Goal: Check status

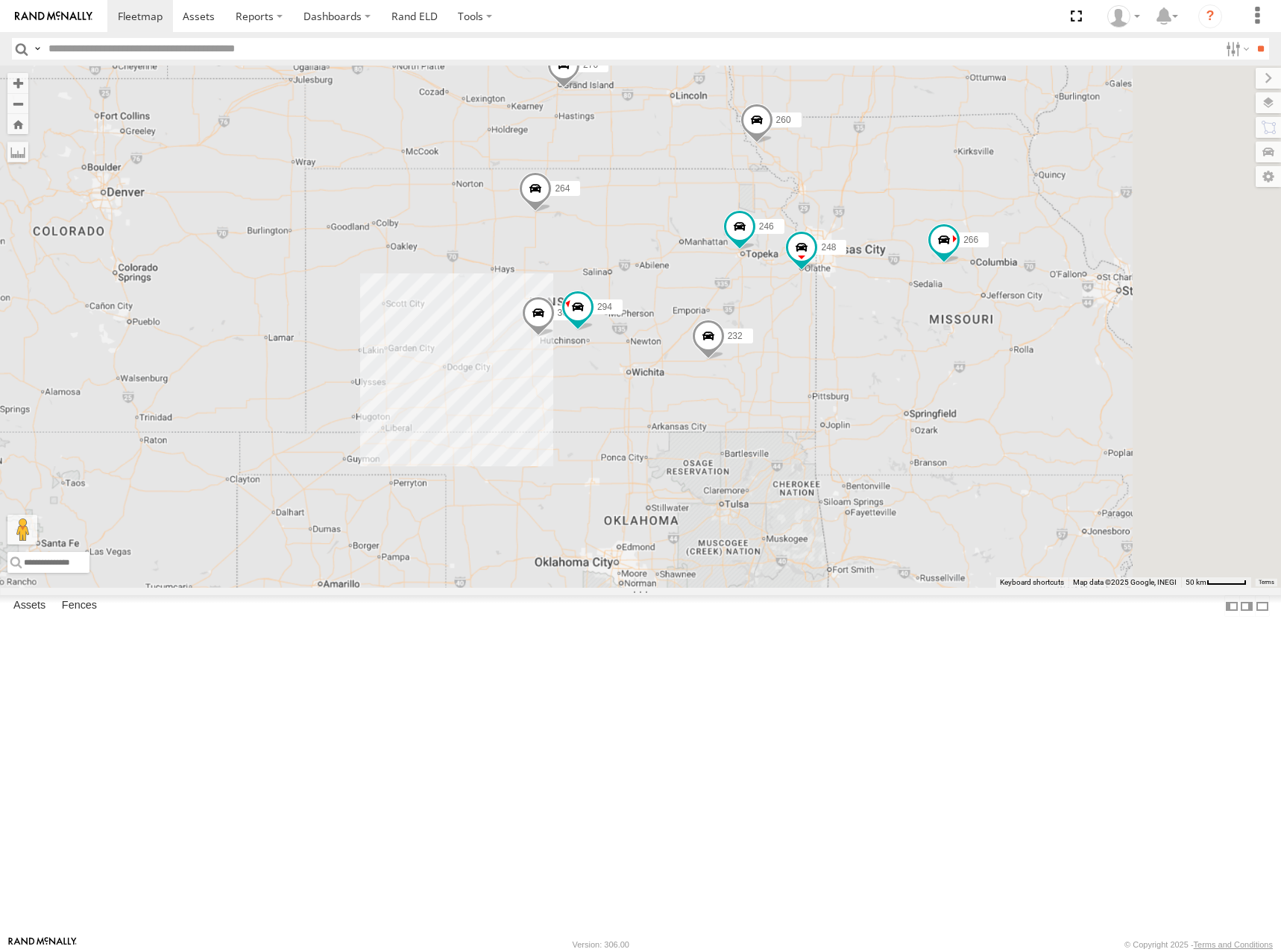
drag, startPoint x: 1030, startPoint y: 320, endPoint x: 892, endPoint y: 432, distance: 177.7
click at [892, 432] on div "300 246 270 232 264 302 248 266 294 260" at bounding box center [640, 327] width 1281 height 522
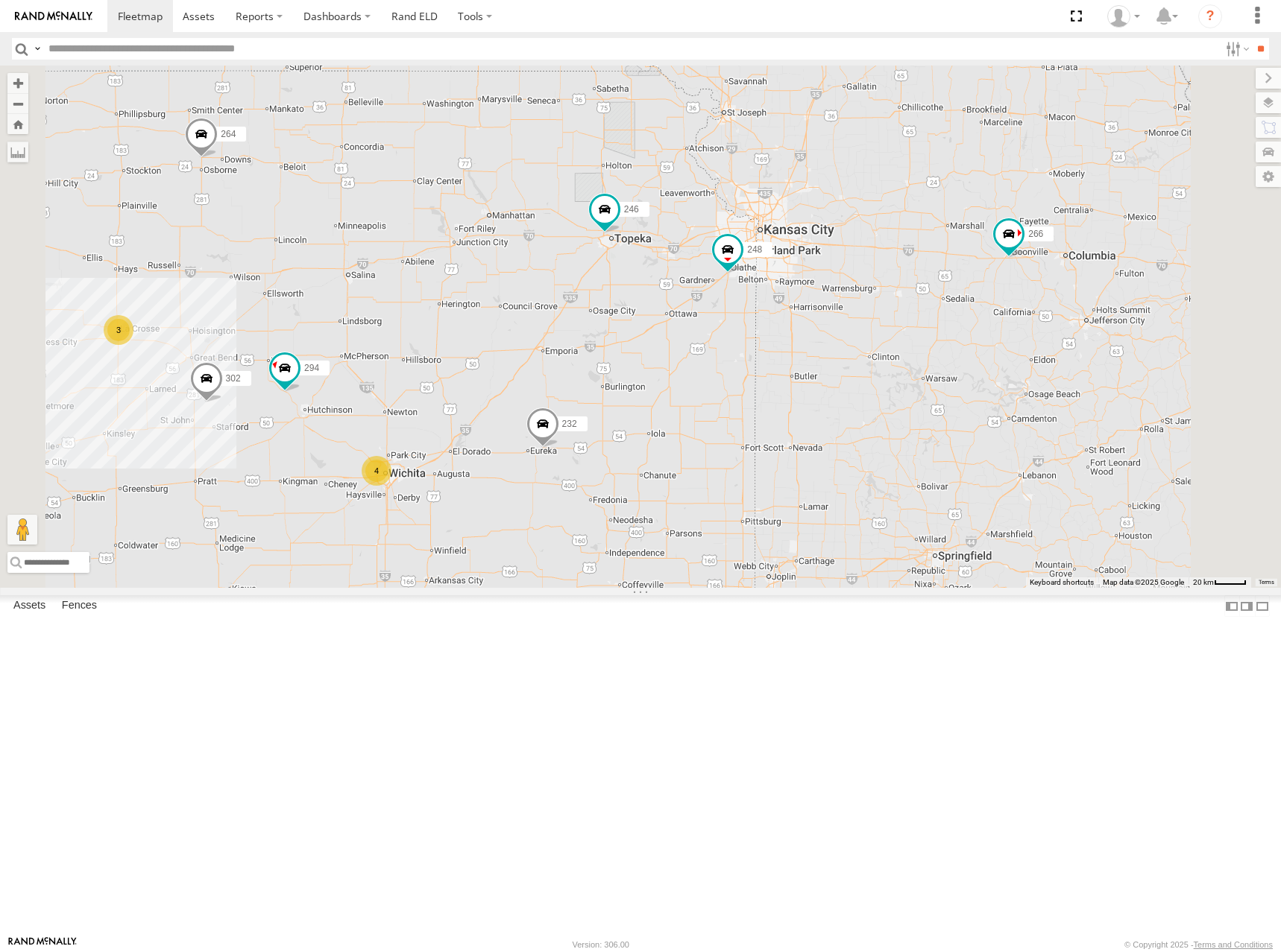
drag, startPoint x: 1032, startPoint y: 468, endPoint x: 939, endPoint y: 488, distance: 95.1
click at [939, 488] on div "300 246 270 232 264 302 248 266 294 260 4 3" at bounding box center [640, 327] width 1281 height 522
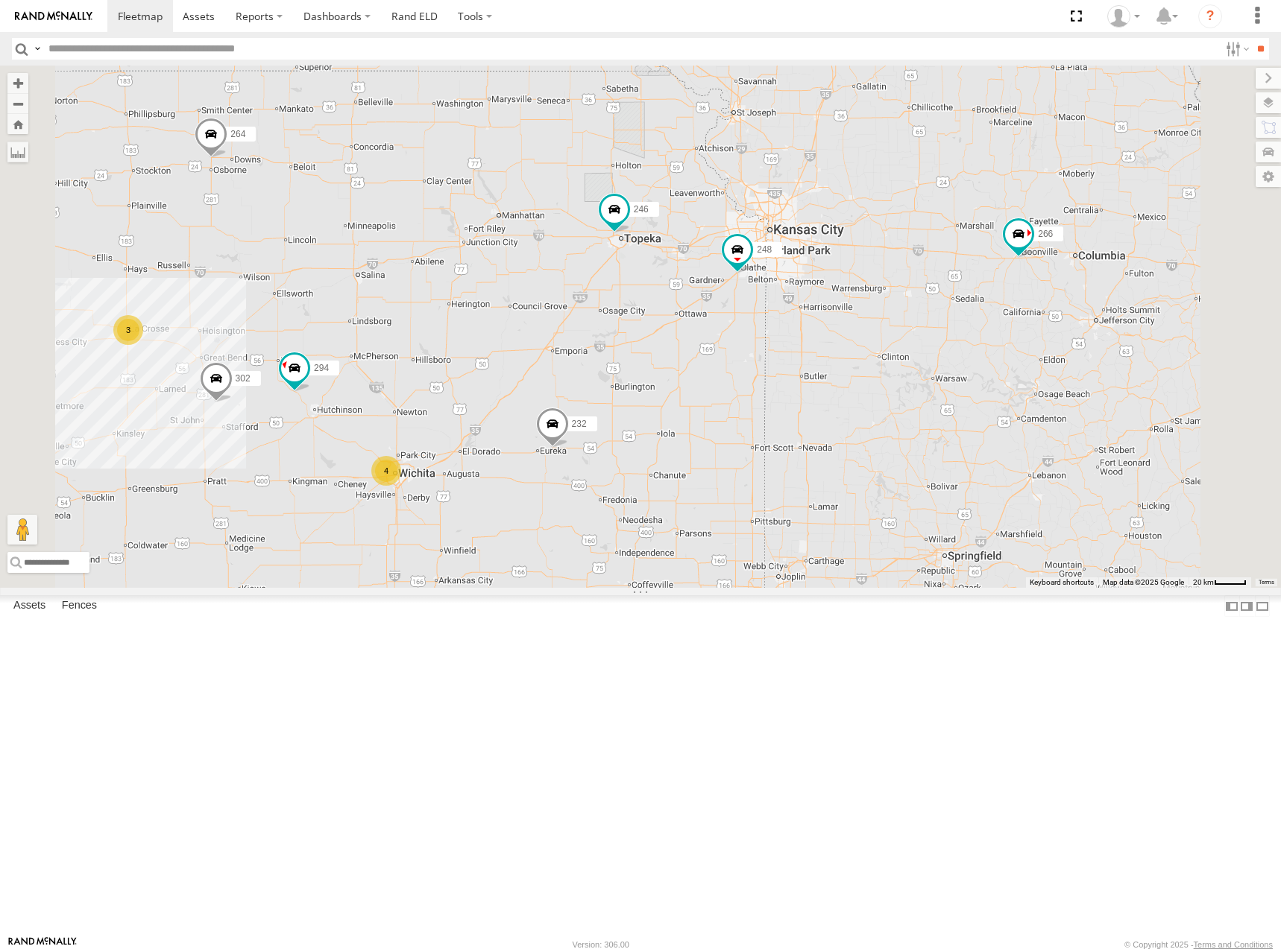
drag, startPoint x: 808, startPoint y: 466, endPoint x: 819, endPoint y: 466, distance: 11.0
click at [819, 466] on div "300 246 270 232 264 302 248 266 294 260 4 3" at bounding box center [640, 327] width 1281 height 522
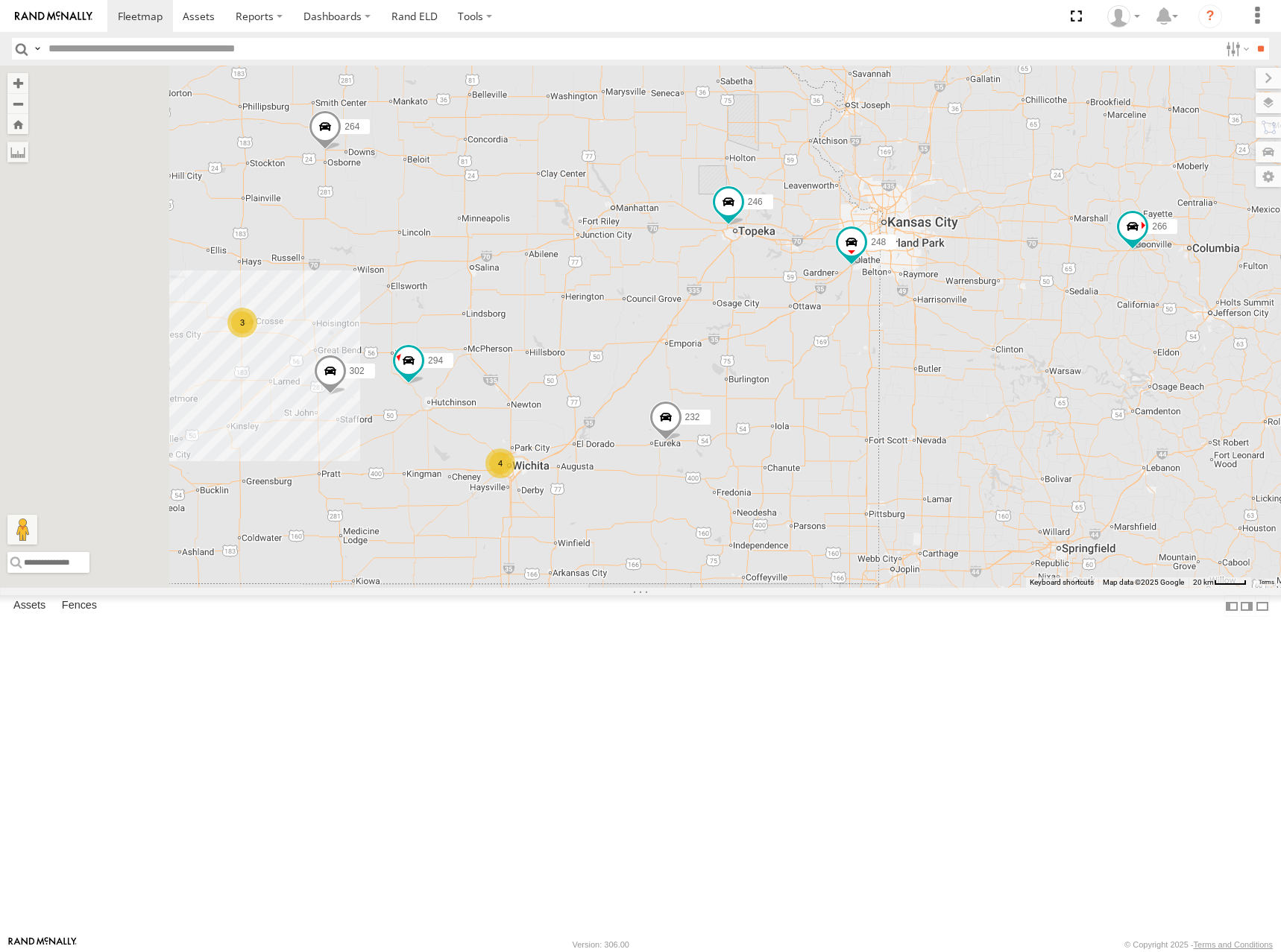
drag, startPoint x: 702, startPoint y: 347, endPoint x: 823, endPoint y: 347, distance: 121.0
click at [823, 347] on div "300 246 270 232 264 302 248 266 294 260 4 3" at bounding box center [640, 327] width 1281 height 522
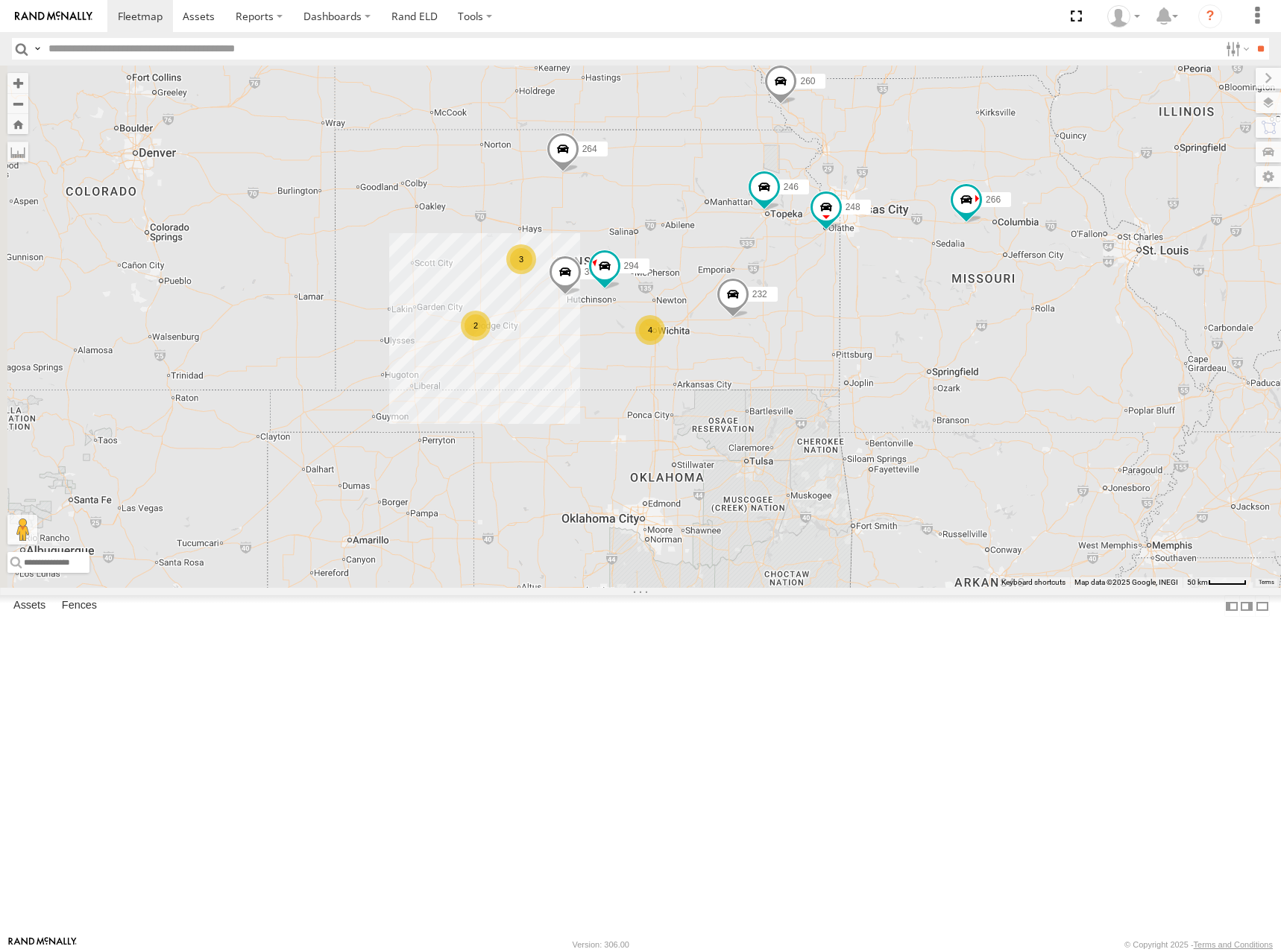
drag, startPoint x: 915, startPoint y: 325, endPoint x: 947, endPoint y: 330, distance: 32.4
click at [947, 330] on div "300 246 270 232 264 302 248 266 294 260 2 4 3" at bounding box center [640, 327] width 1281 height 522
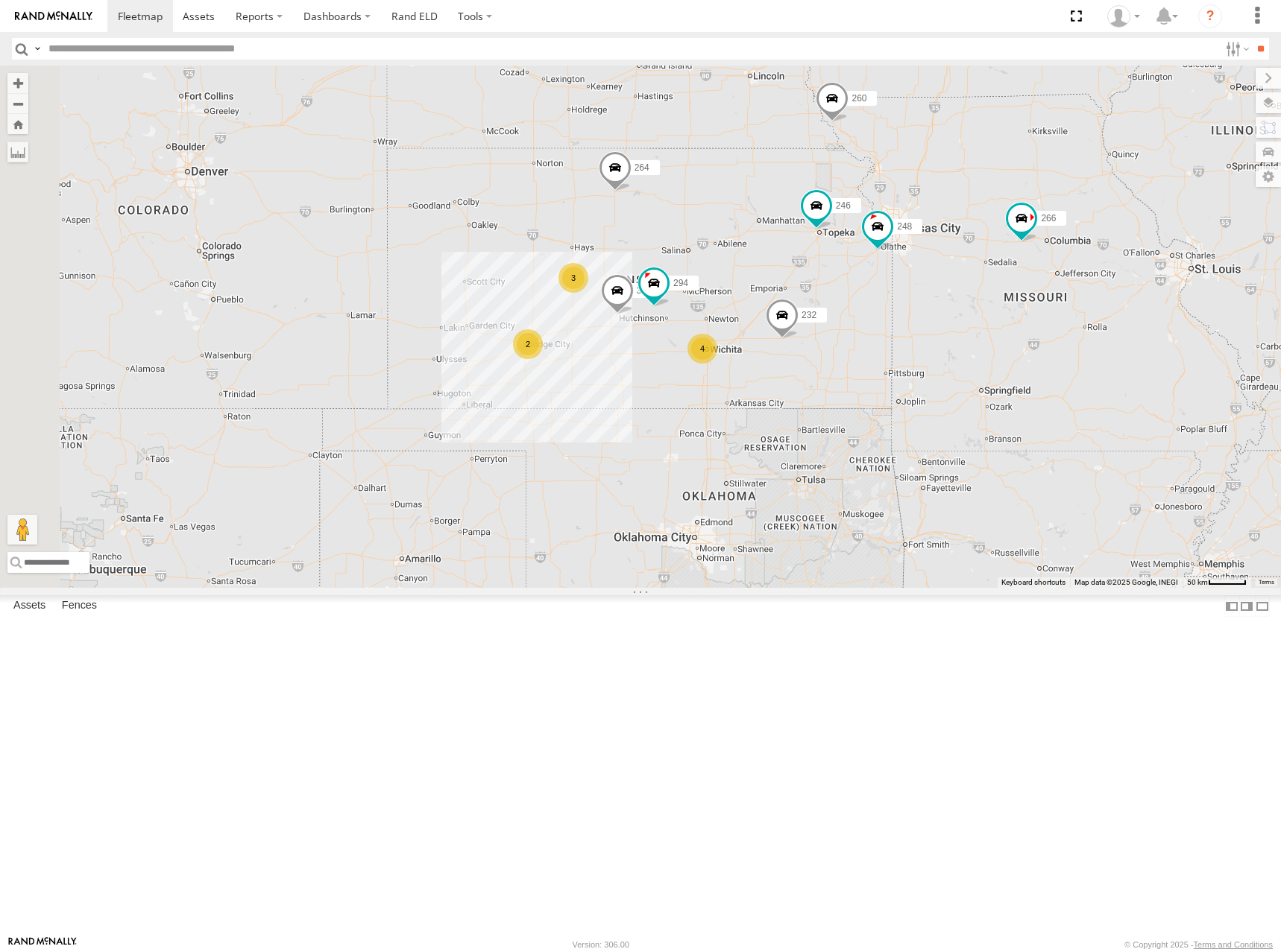
drag, startPoint x: 900, startPoint y: 312, endPoint x: 952, endPoint y: 333, distance: 56.1
click at [952, 333] on div "300 246 270 232 264 302 248 266 294 260 2 4 3" at bounding box center [640, 327] width 1281 height 522
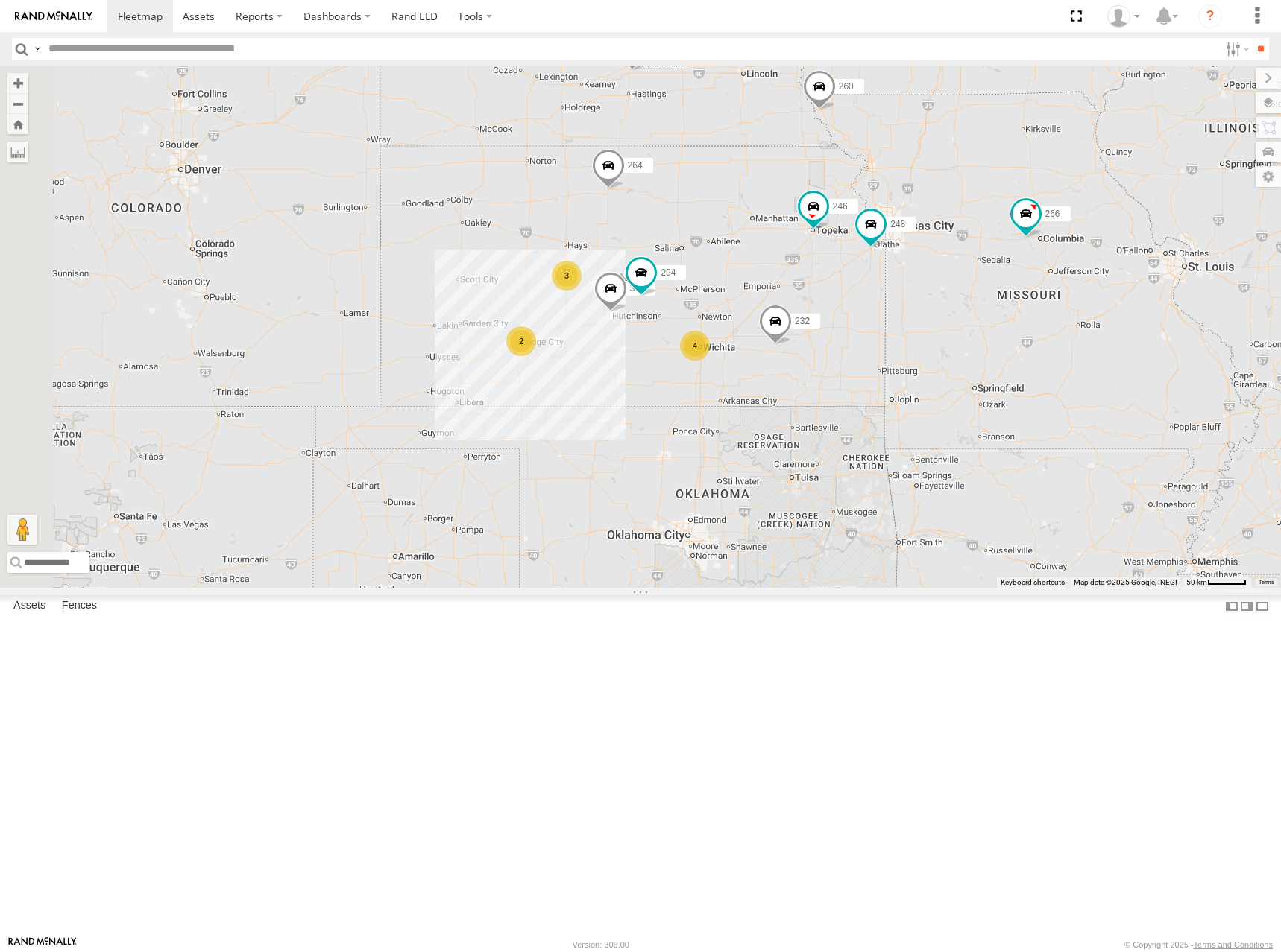
drag, startPoint x: 907, startPoint y: 318, endPoint x: 868, endPoint y: 313, distance: 39.3
click at [868, 313] on div "300 246 270 232 264 302 248 266 294 260 2 4 3" at bounding box center [640, 327] width 1281 height 522
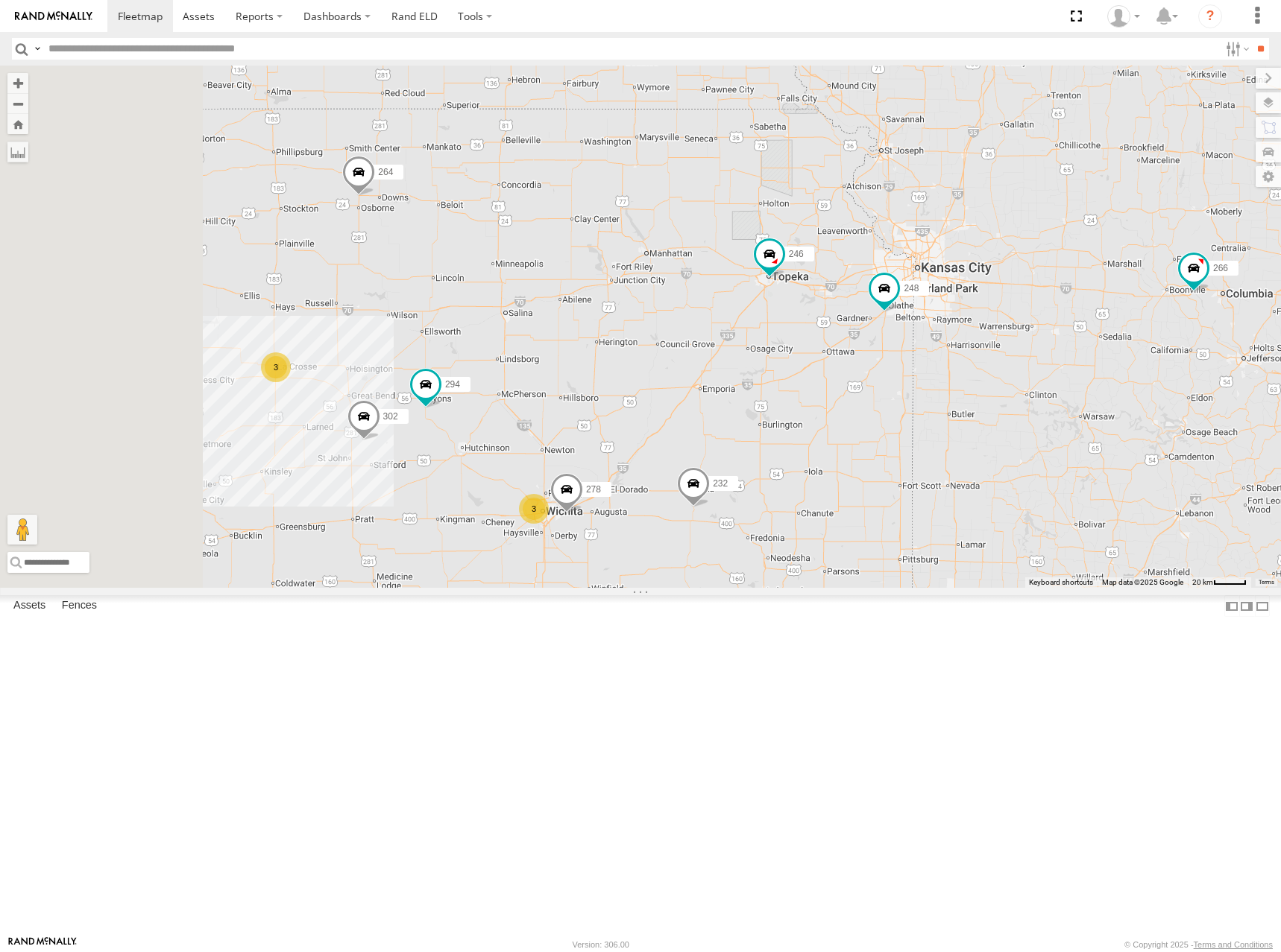
drag, startPoint x: 832, startPoint y: 357, endPoint x: 930, endPoint y: 276, distance: 127.1
click at [929, 276] on div "300 246 270 232 264 302 248 266 294 260 3 3 278" at bounding box center [640, 327] width 1281 height 522
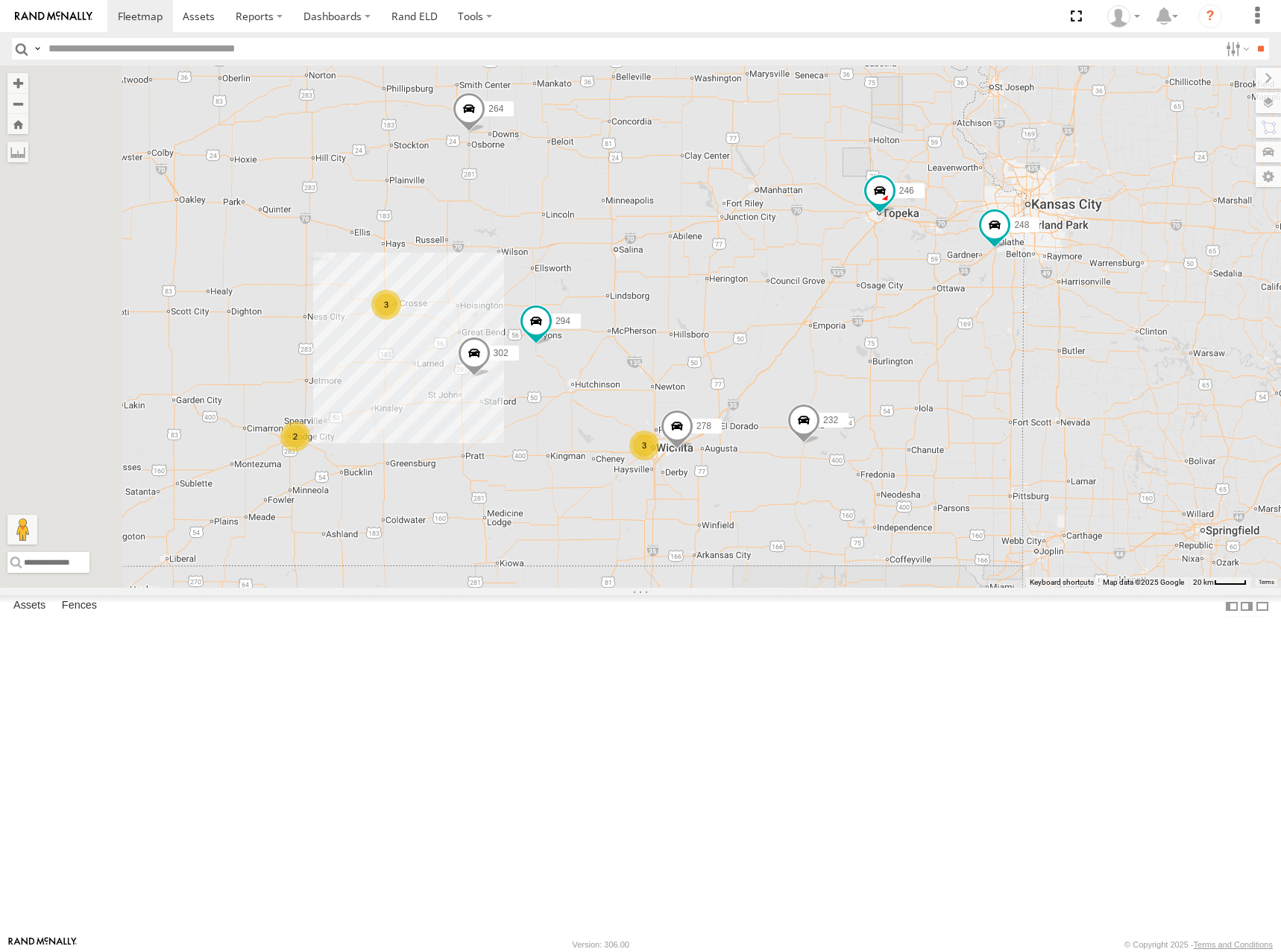
drag, startPoint x: 892, startPoint y: 296, endPoint x: 921, endPoint y: 286, distance: 30.7
click at [921, 286] on div "300 246 270 232 264 302 248 266 294 260 3 3 278 2" at bounding box center [640, 327] width 1281 height 522
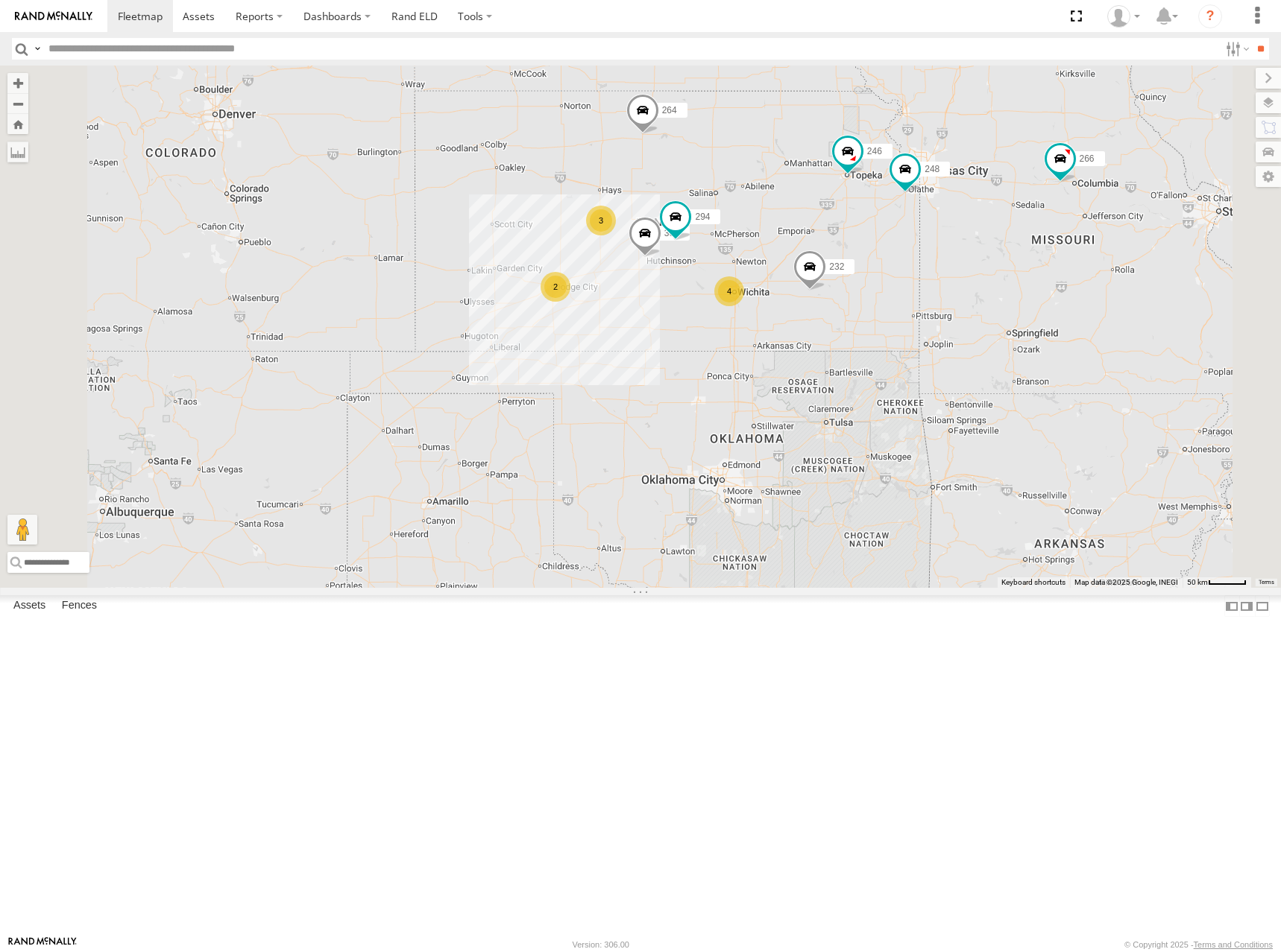
drag, startPoint x: 922, startPoint y: 295, endPoint x: 933, endPoint y: 299, distance: 11.7
click at [933, 299] on div "300 246 270 232 264 302 248 266 294 260 2 4 3" at bounding box center [640, 327] width 1281 height 522
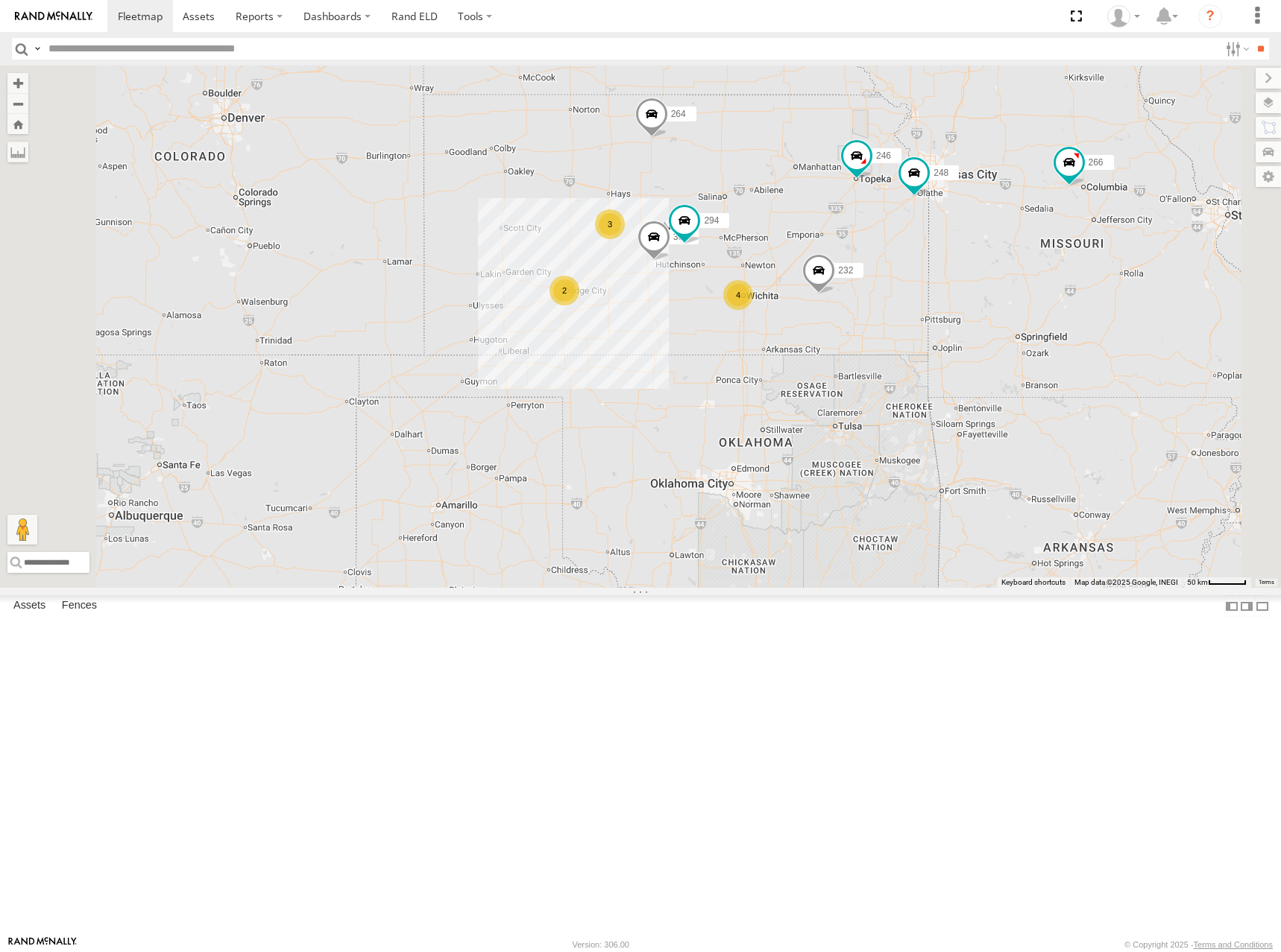
drag, startPoint x: 967, startPoint y: 270, endPoint x: 964, endPoint y: 284, distance: 14.3
click at [964, 284] on div "300 246 270 232 264 302 248 266 294 260 2 4 3" at bounding box center [640, 327] width 1281 height 522
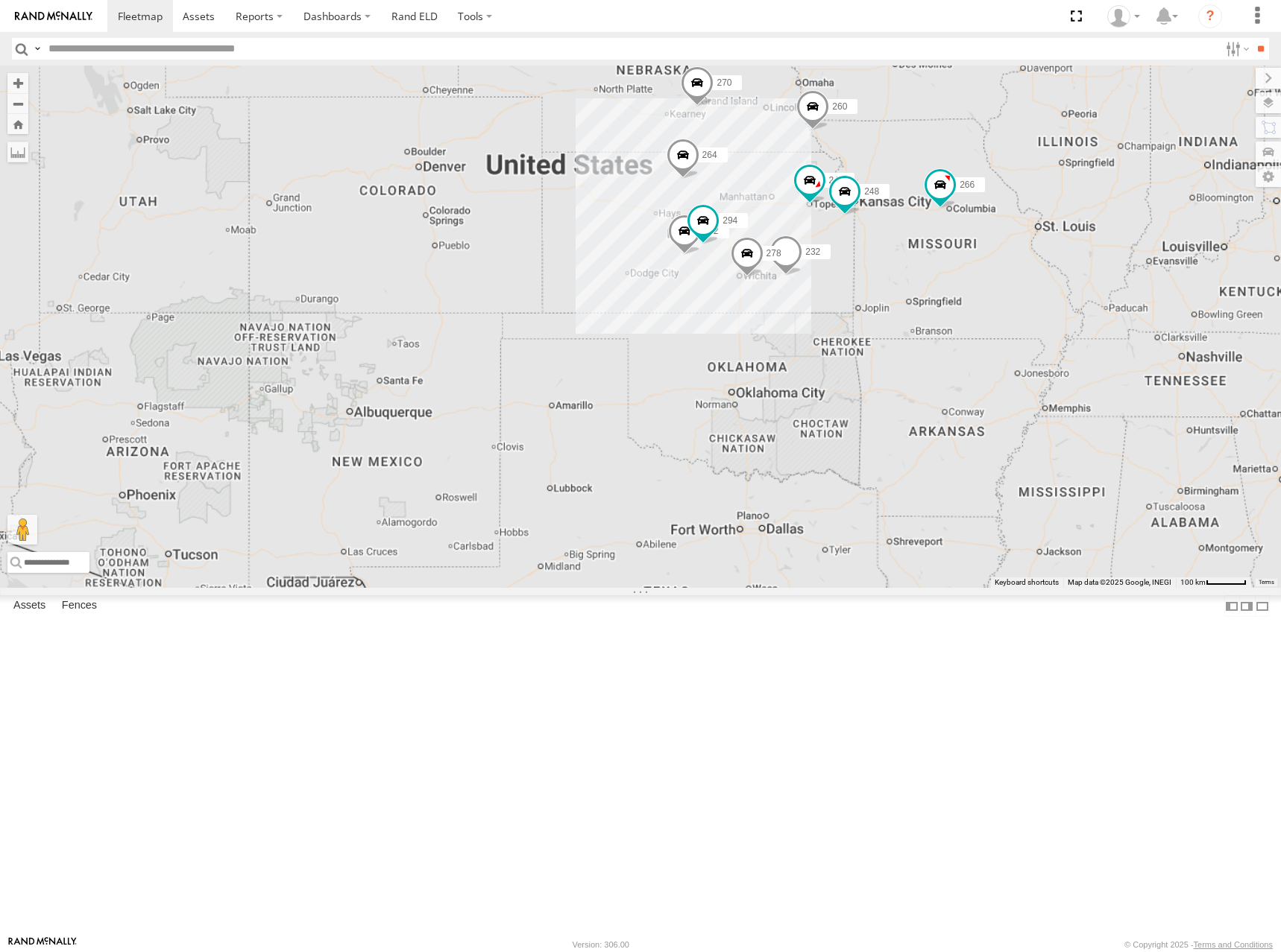
click at [951, 332] on div "300 246 270 232 264 302 248 266 294 260 278" at bounding box center [640, 327] width 1281 height 522
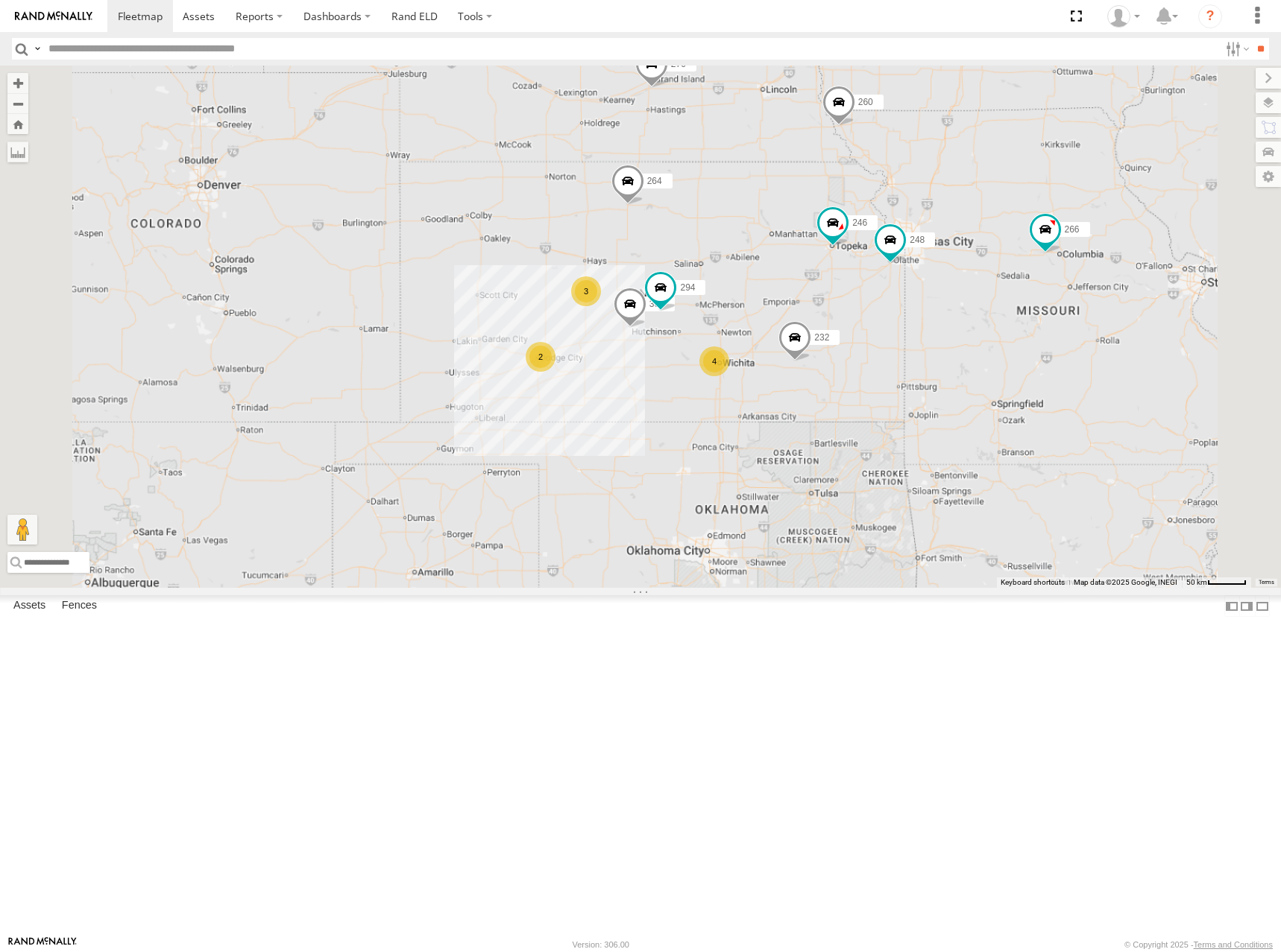
drag, startPoint x: 936, startPoint y: 372, endPoint x: 1002, endPoint y: 334, distance: 76.2
click at [1002, 334] on div "300 246 270 232 264 248 266 294 260 302 2 4 3" at bounding box center [640, 327] width 1281 height 522
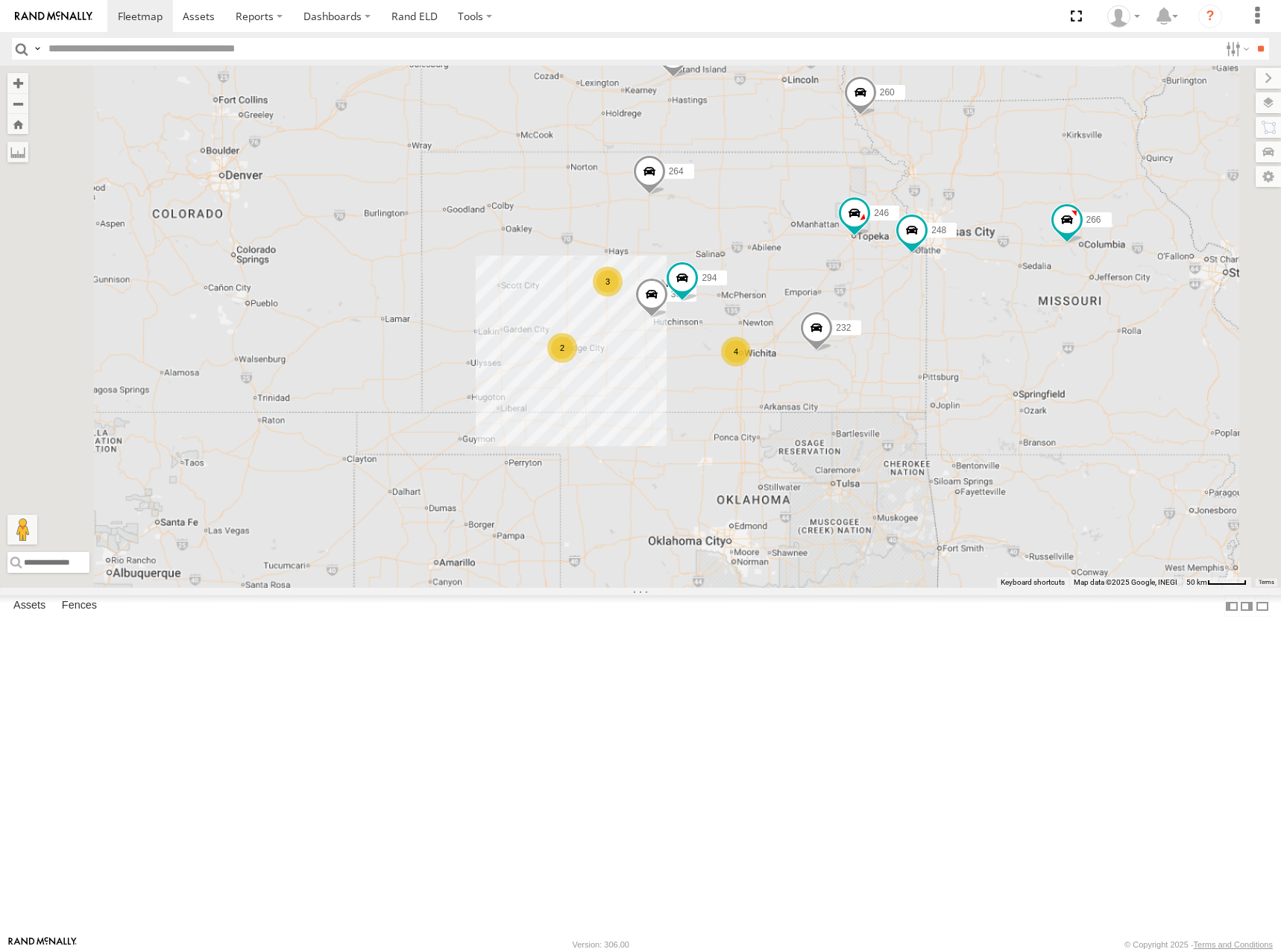
drag, startPoint x: 988, startPoint y: 323, endPoint x: 965, endPoint y: 333, distance: 25.1
click at [965, 333] on div "300 246 270 232 264 248 266 294 260 302 2 4 3" at bounding box center [640, 327] width 1281 height 522
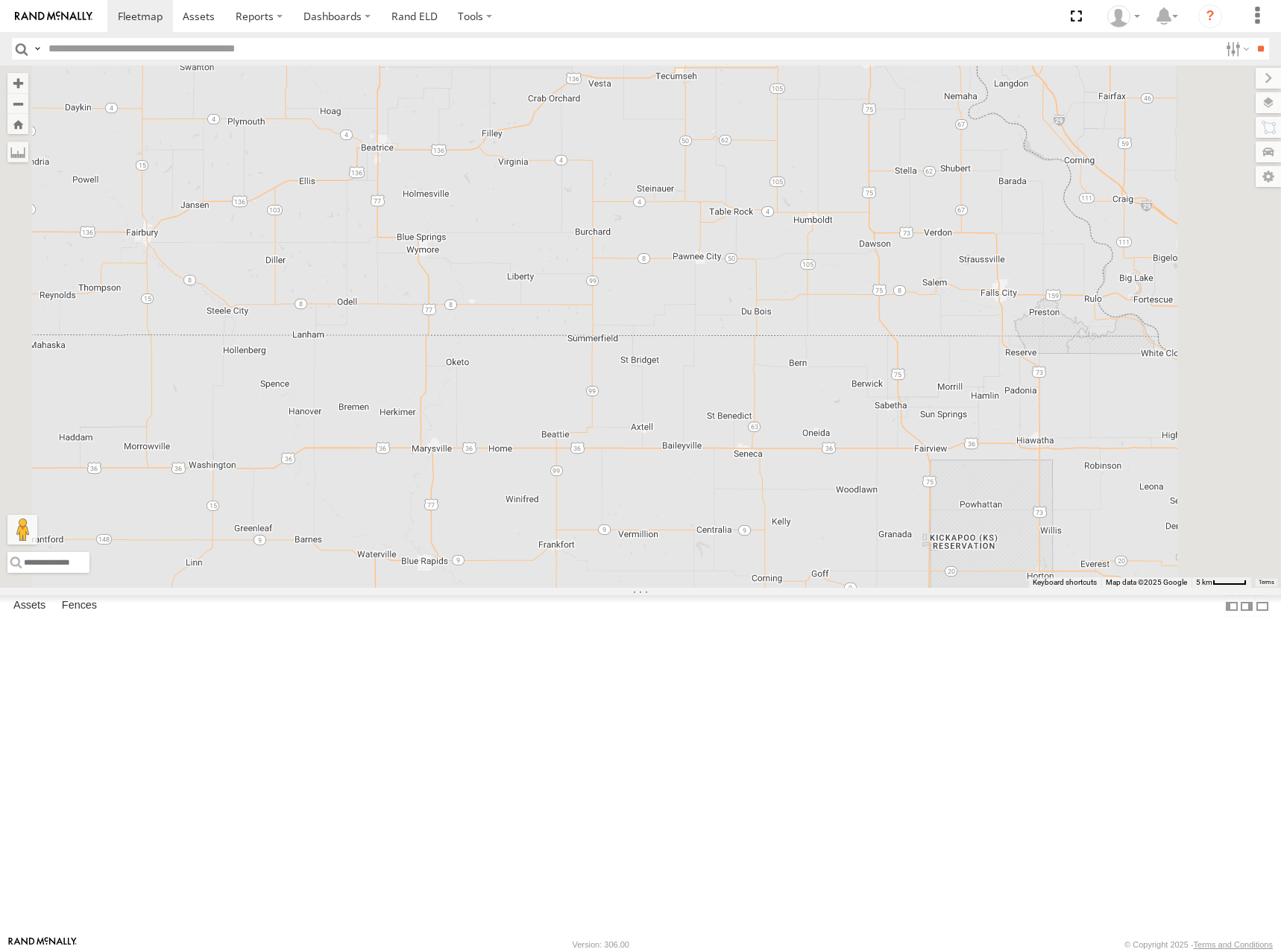
drag, startPoint x: 926, startPoint y: 242, endPoint x: 960, endPoint y: 309, distance: 75.1
click at [960, 309] on div "300 246 270 232 264 248 266 294 260 302 278" at bounding box center [640, 327] width 1281 height 522
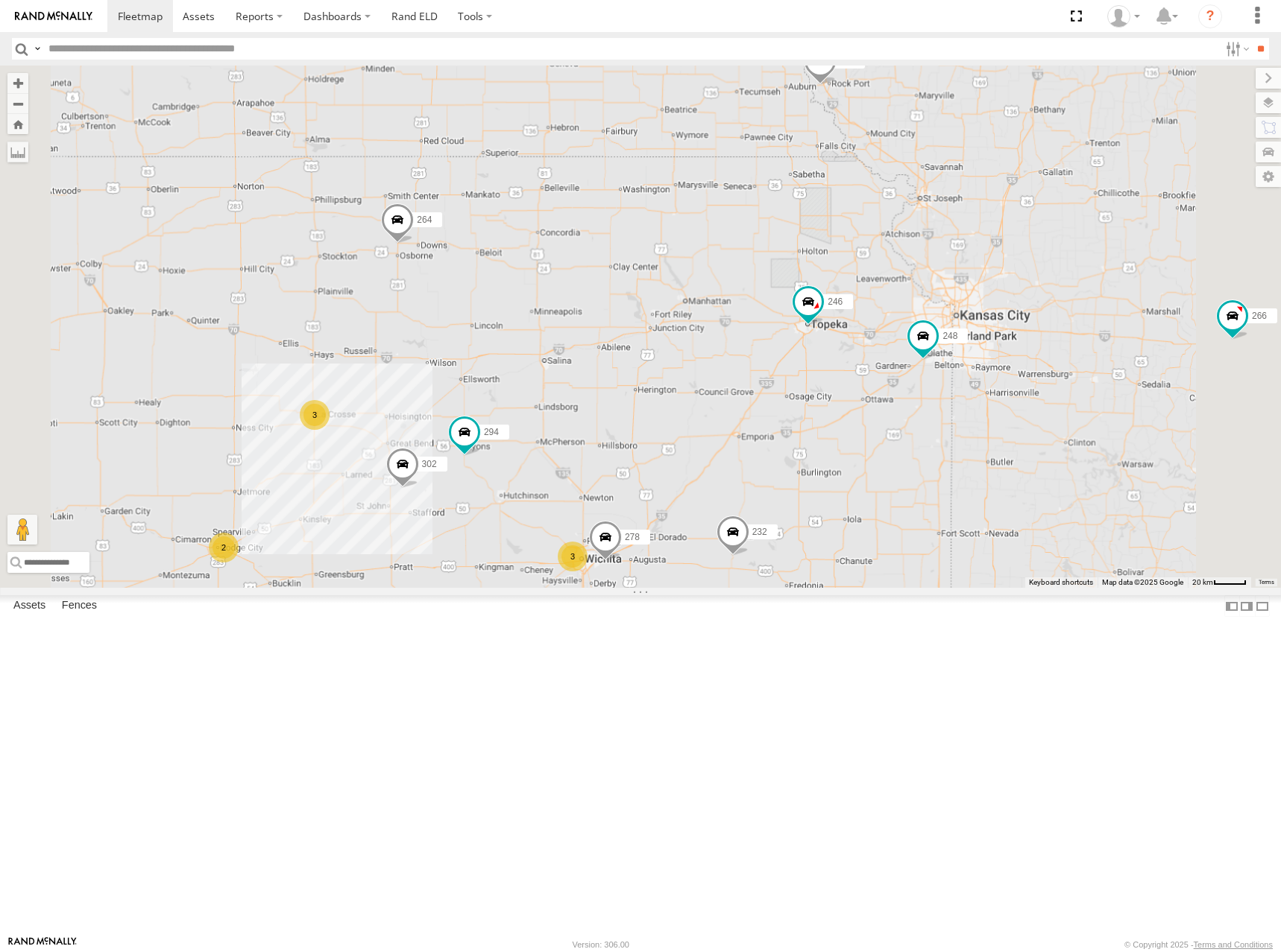
drag, startPoint x: 959, startPoint y: 376, endPoint x: 962, endPoint y: 313, distance: 63.1
click at [962, 314] on div "300 246 270 232 264 248 266 294 260 302 278 2 3 3" at bounding box center [640, 327] width 1281 height 522
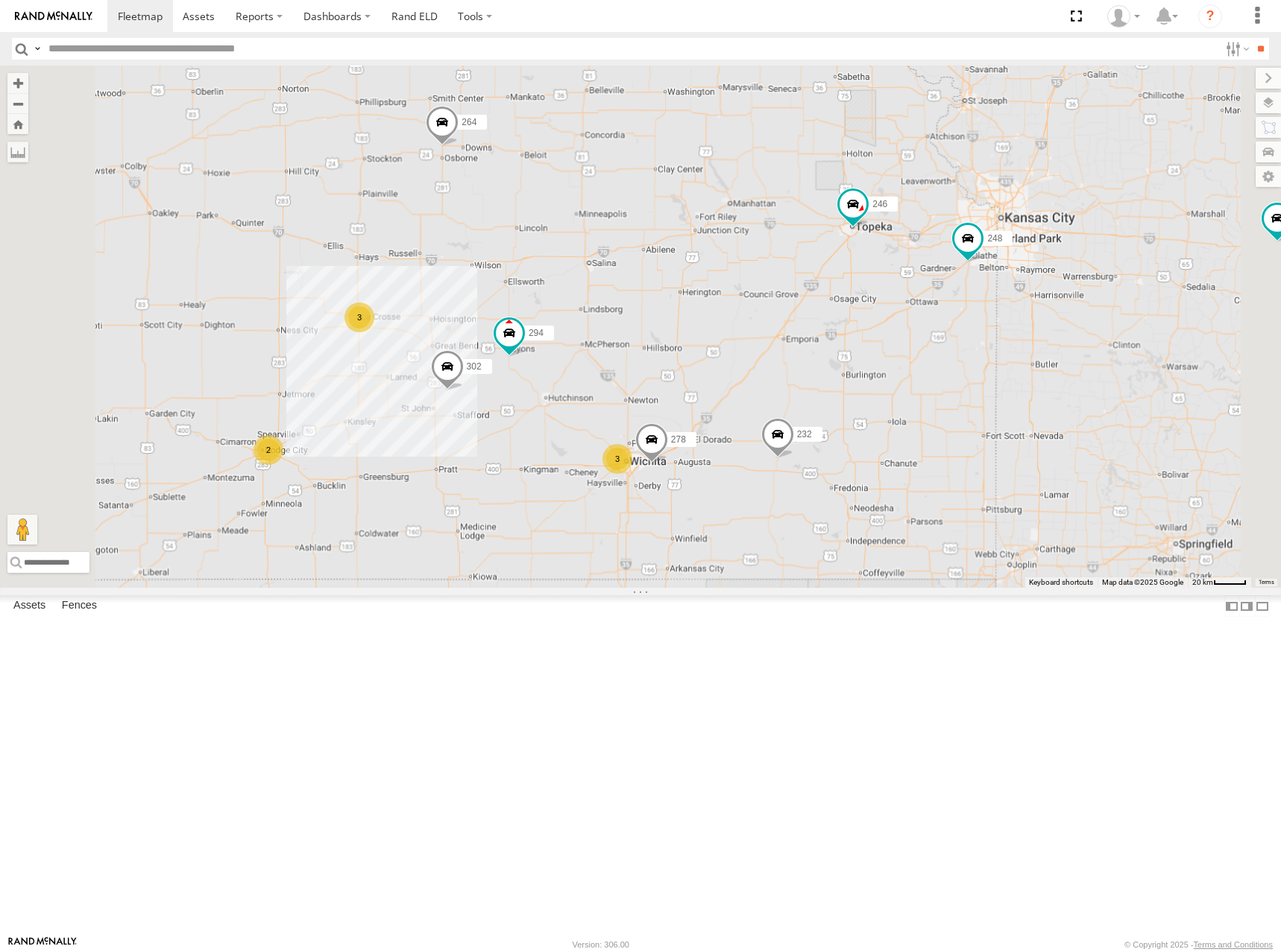
drag, startPoint x: 913, startPoint y: 419, endPoint x: 960, endPoint y: 362, distance: 73.9
click at [960, 362] on div "300 246 270 232 264 248 266 294 260 302 278 2 3 3" at bounding box center [640, 327] width 1281 height 522
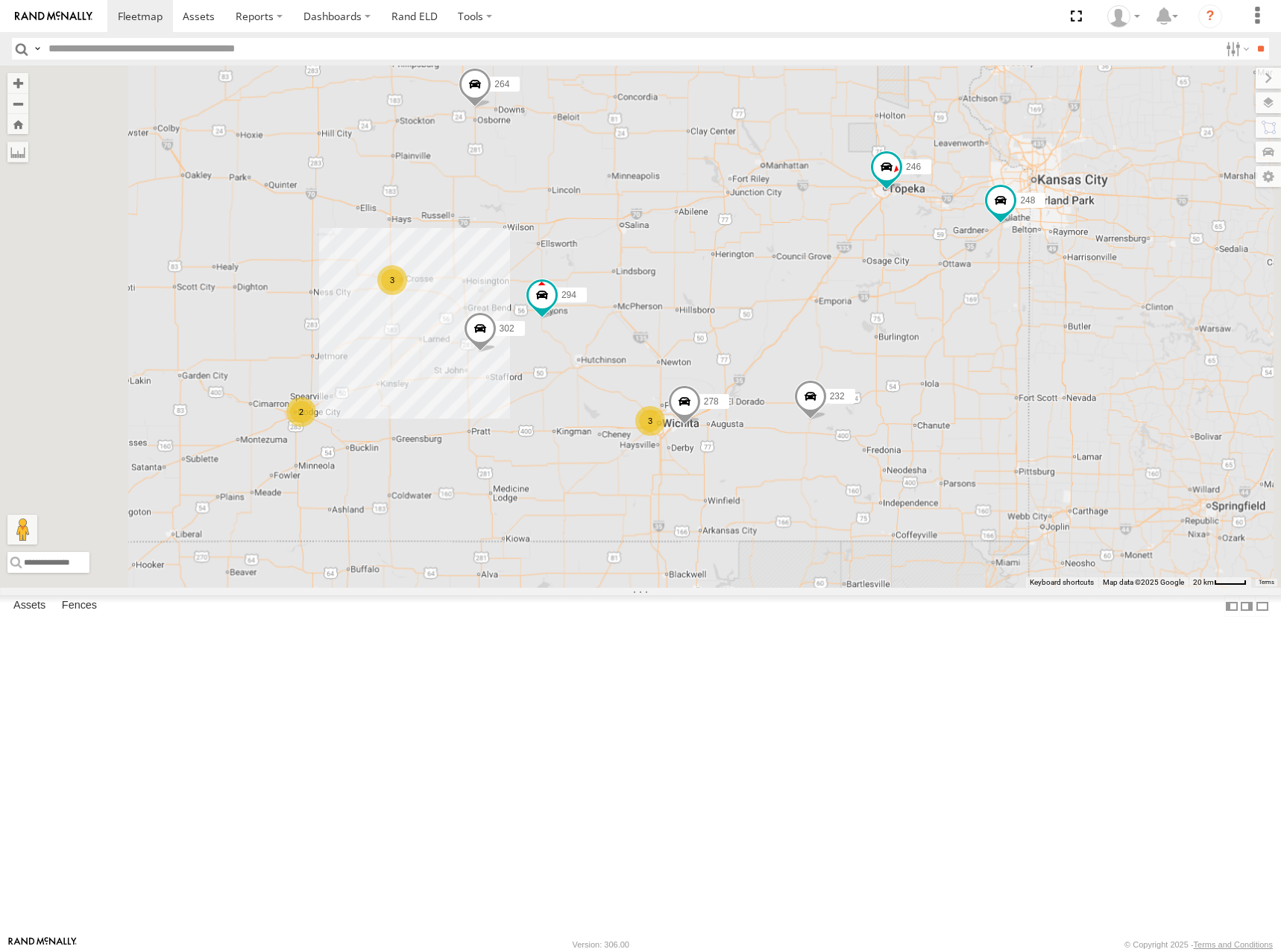
drag, startPoint x: 926, startPoint y: 349, endPoint x: 941, endPoint y: 330, distance: 24.2
click at [941, 330] on div "300 246 270 232 264 248 266 294 260 302 278 2 3 3" at bounding box center [640, 327] width 1281 height 522
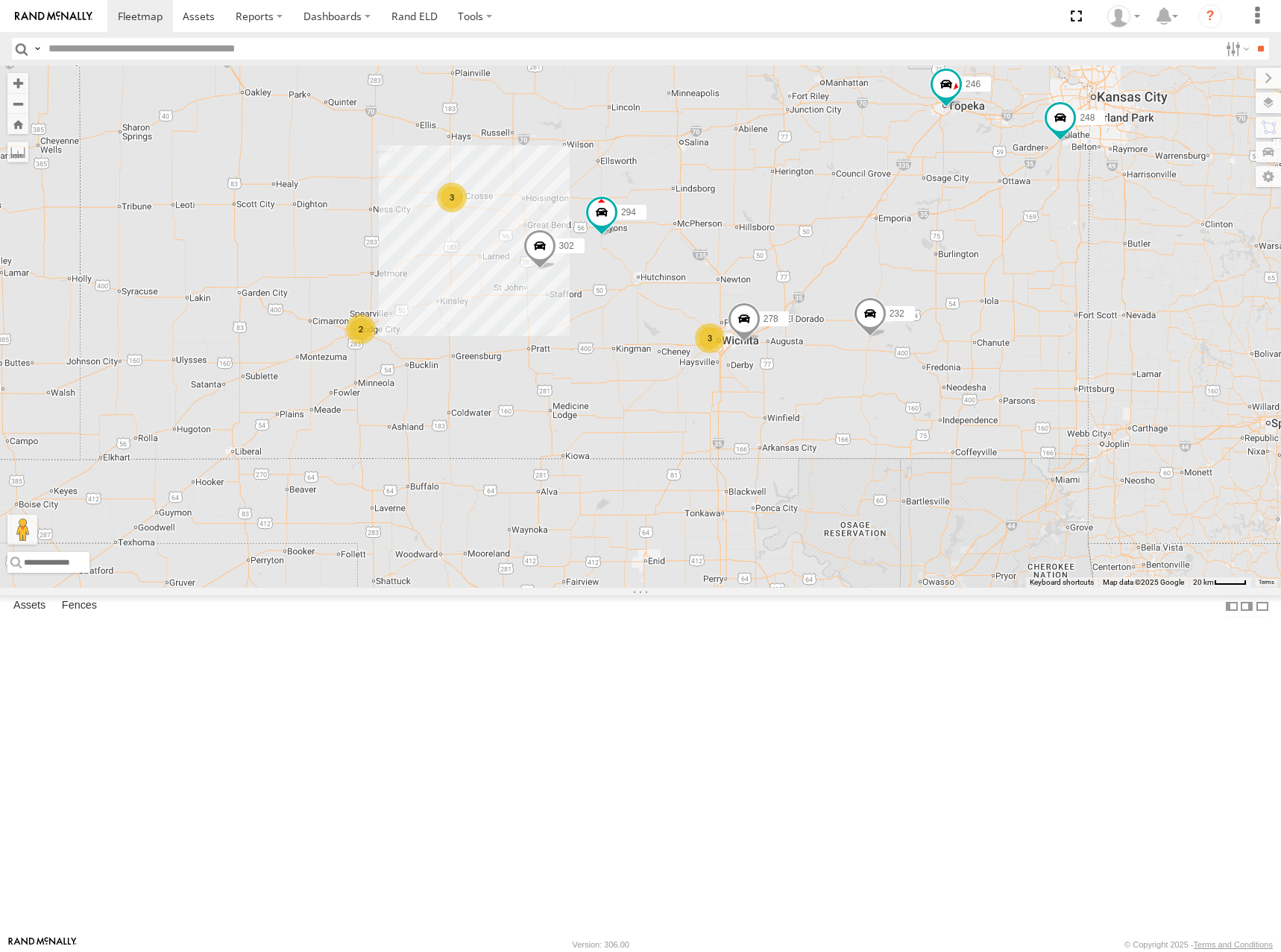
drag, startPoint x: 927, startPoint y: 414, endPoint x: 990, endPoint y: 325, distance: 109.0
click at [990, 325] on div "300 246 270 232 264 248 266 294 260 302 278 2 3 3" at bounding box center [640, 327] width 1281 height 522
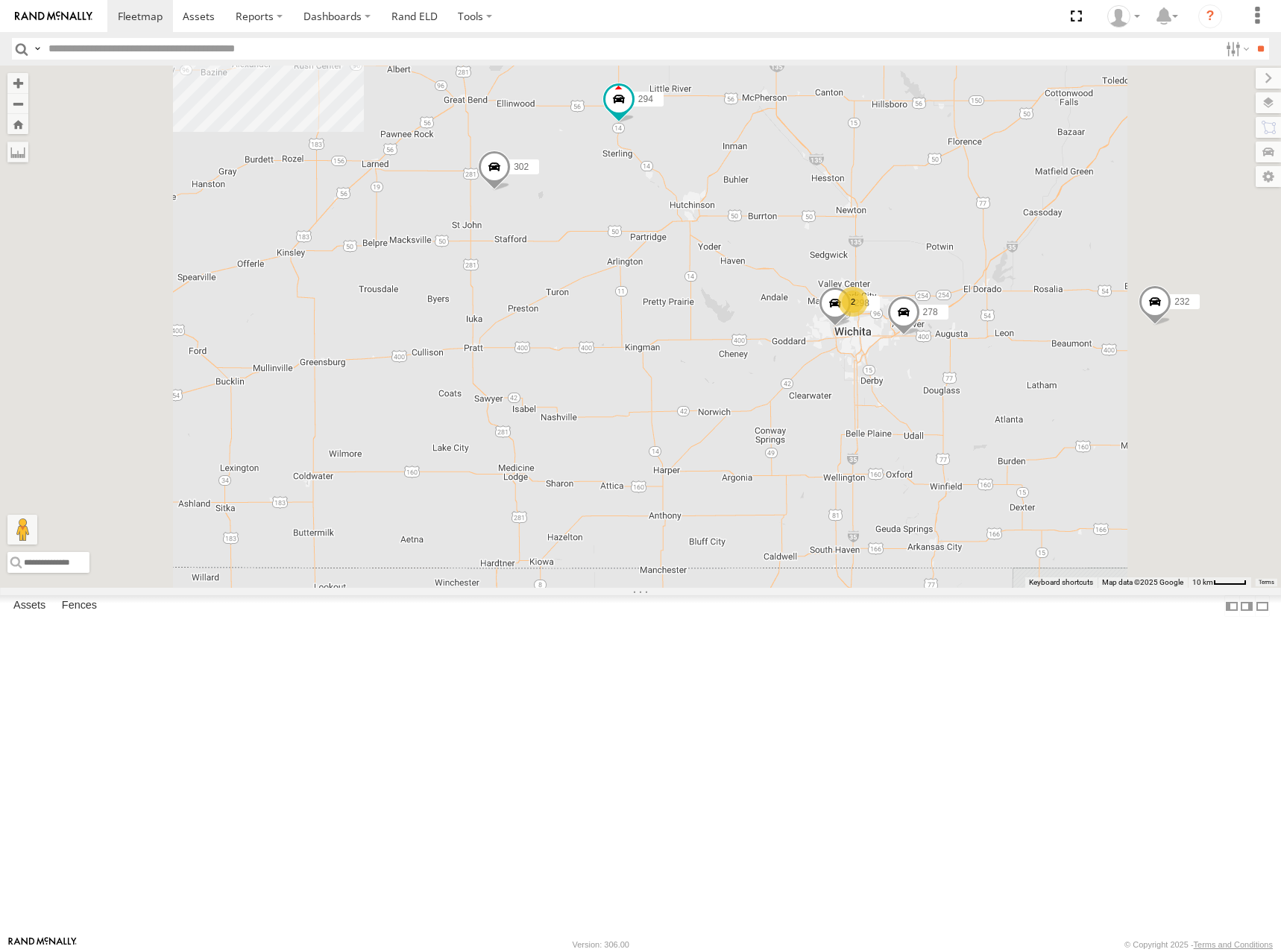
drag, startPoint x: 869, startPoint y: 445, endPoint x: 874, endPoint y: 363, distance: 82.2
click at [867, 356] on div "300 246 270 232 264 248 266 294 260 302 278 298 2 3" at bounding box center [640, 327] width 1281 height 522
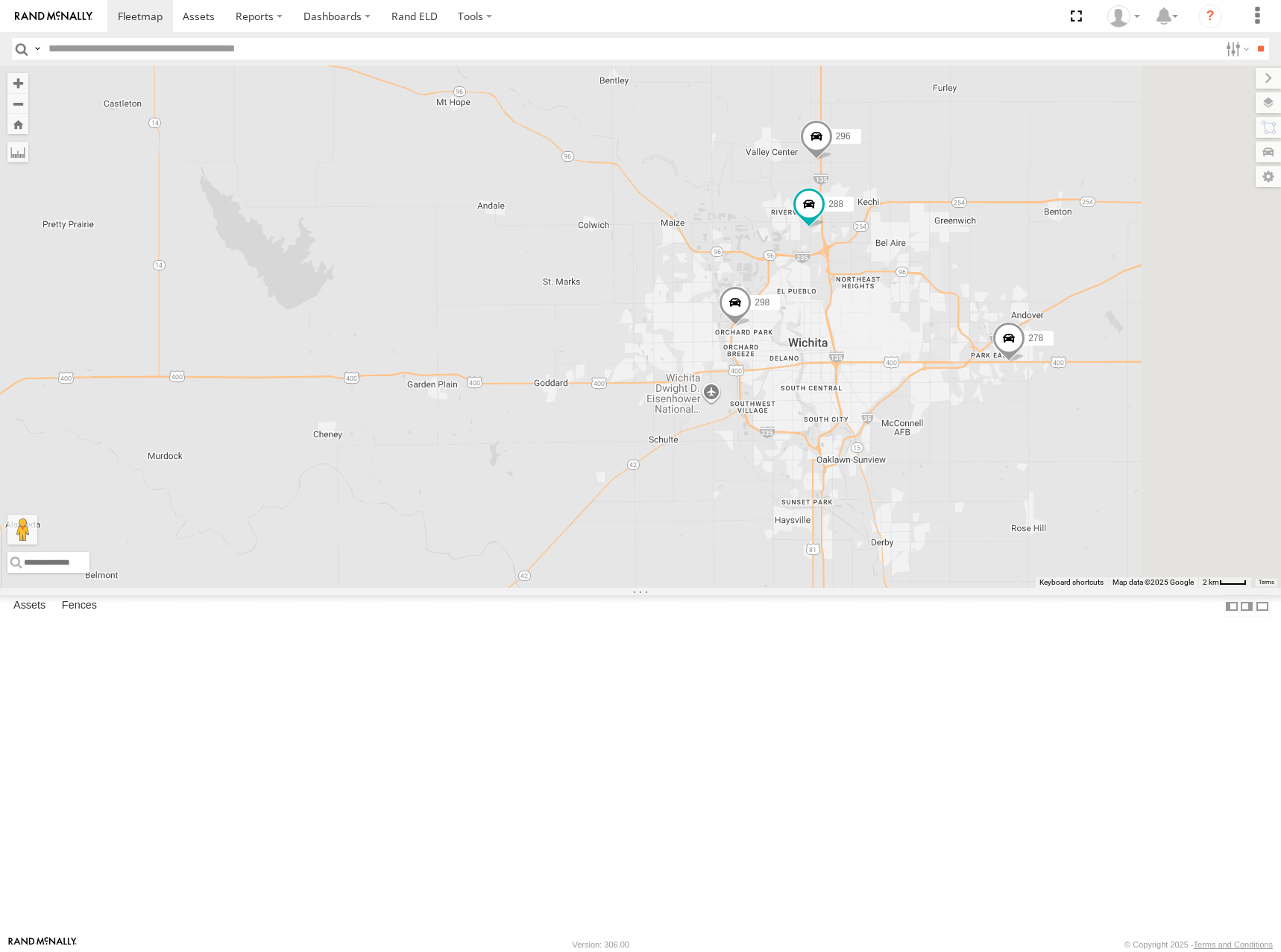
drag, startPoint x: 1030, startPoint y: 464, endPoint x: 1030, endPoint y: 434, distance: 30.0
click at [1030, 434] on div "300 246 270 232 264 248 266 294 260 302 278 298 288 296" at bounding box center [640, 327] width 1281 height 522
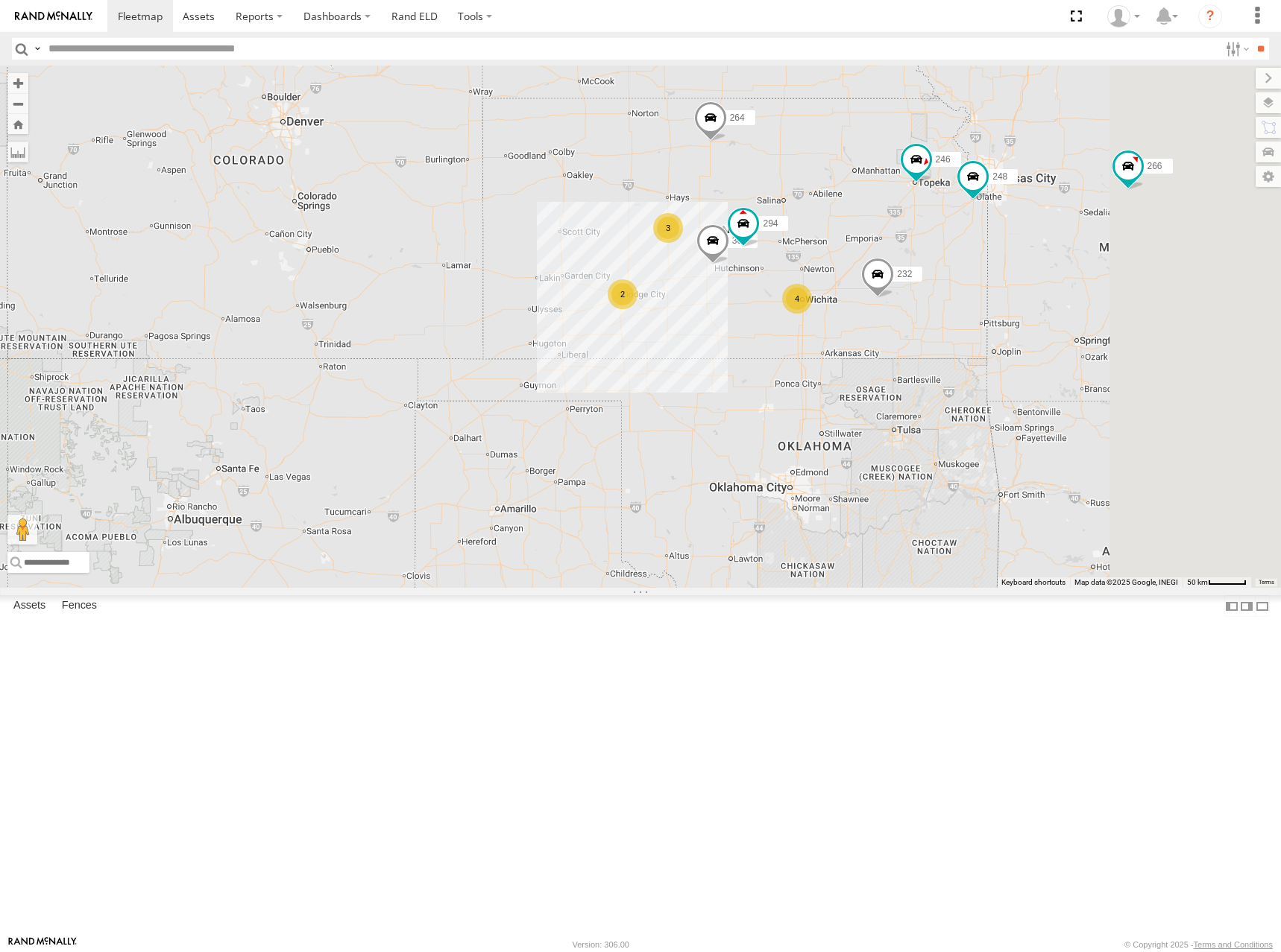
drag, startPoint x: 1092, startPoint y: 331, endPoint x: 1011, endPoint y: 371, distance: 90.3
click at [1011, 371] on div "300 246 270 232 264 248 266 294 260 302 2 4 3" at bounding box center [640, 327] width 1281 height 522
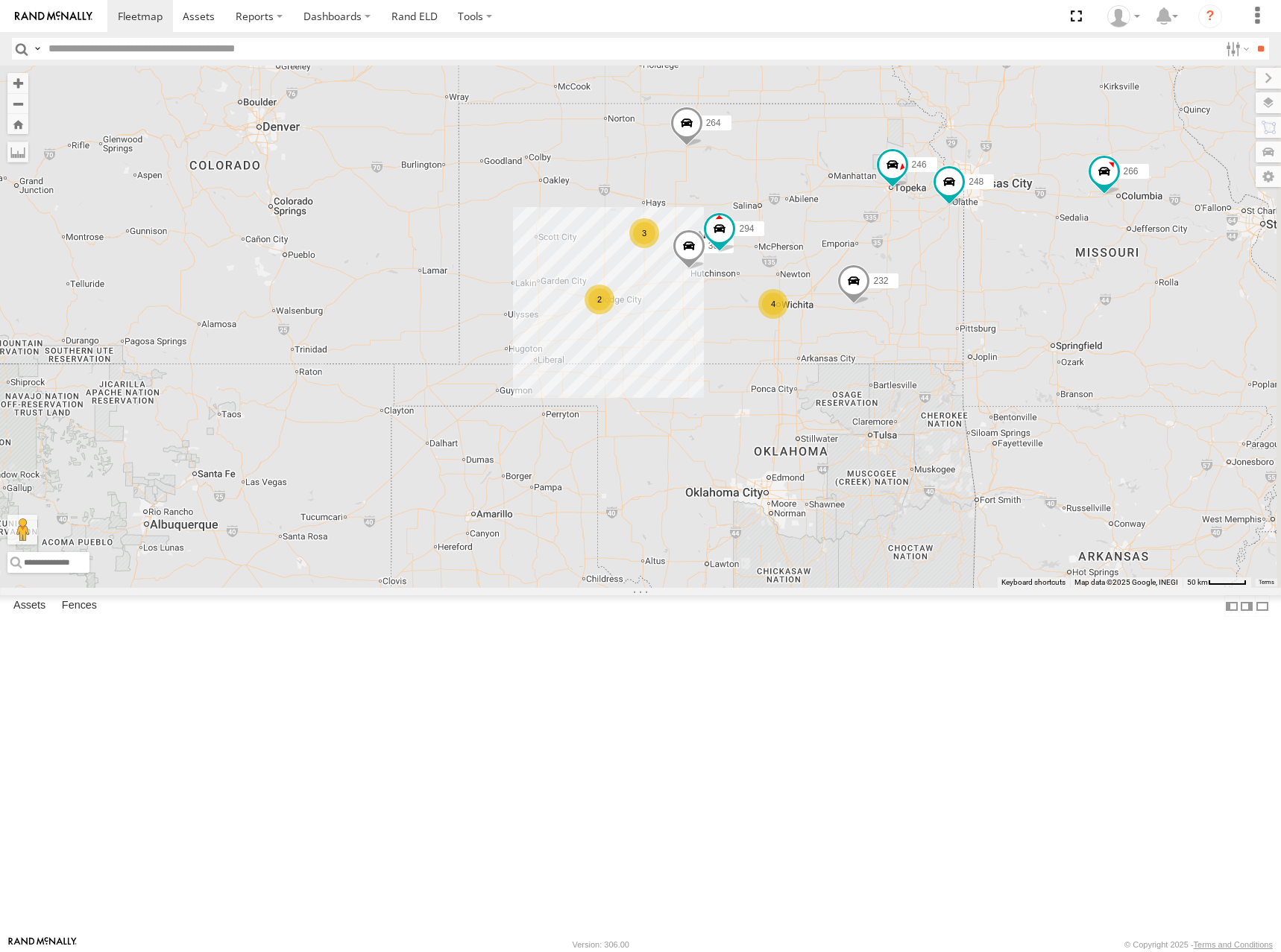
drag, startPoint x: 1027, startPoint y: 378, endPoint x: 1012, endPoint y: 378, distance: 15.0
click at [1012, 378] on div "300 246 270 232 264 248 266 294 260 302 2 4 3" at bounding box center [640, 327] width 1281 height 522
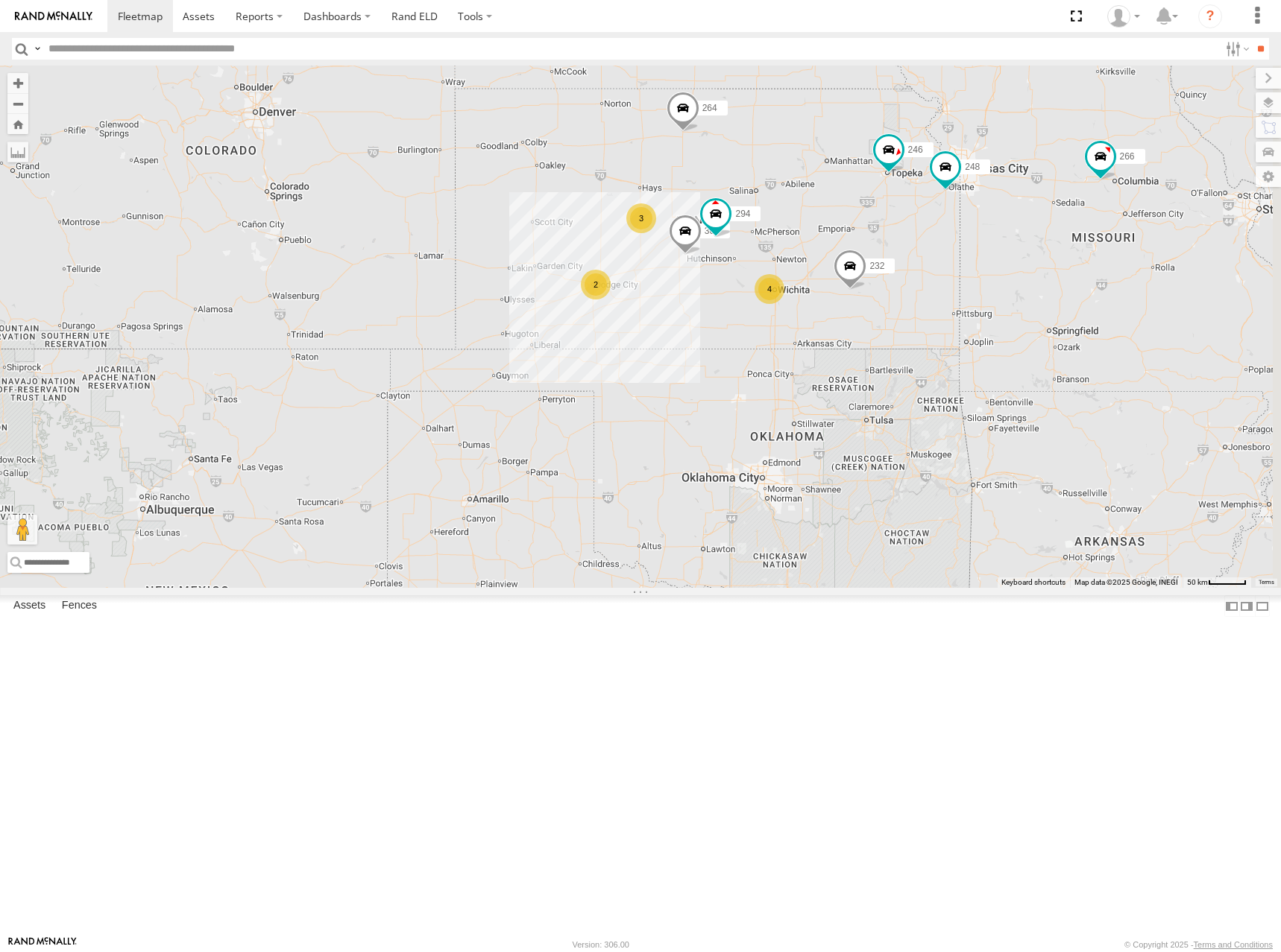
drag, startPoint x: 989, startPoint y: 401, endPoint x: 986, endPoint y: 381, distance: 20.2
click at [986, 381] on div "300 246 270 232 264 248 266 294 260 302 2 4 3" at bounding box center [640, 327] width 1281 height 522
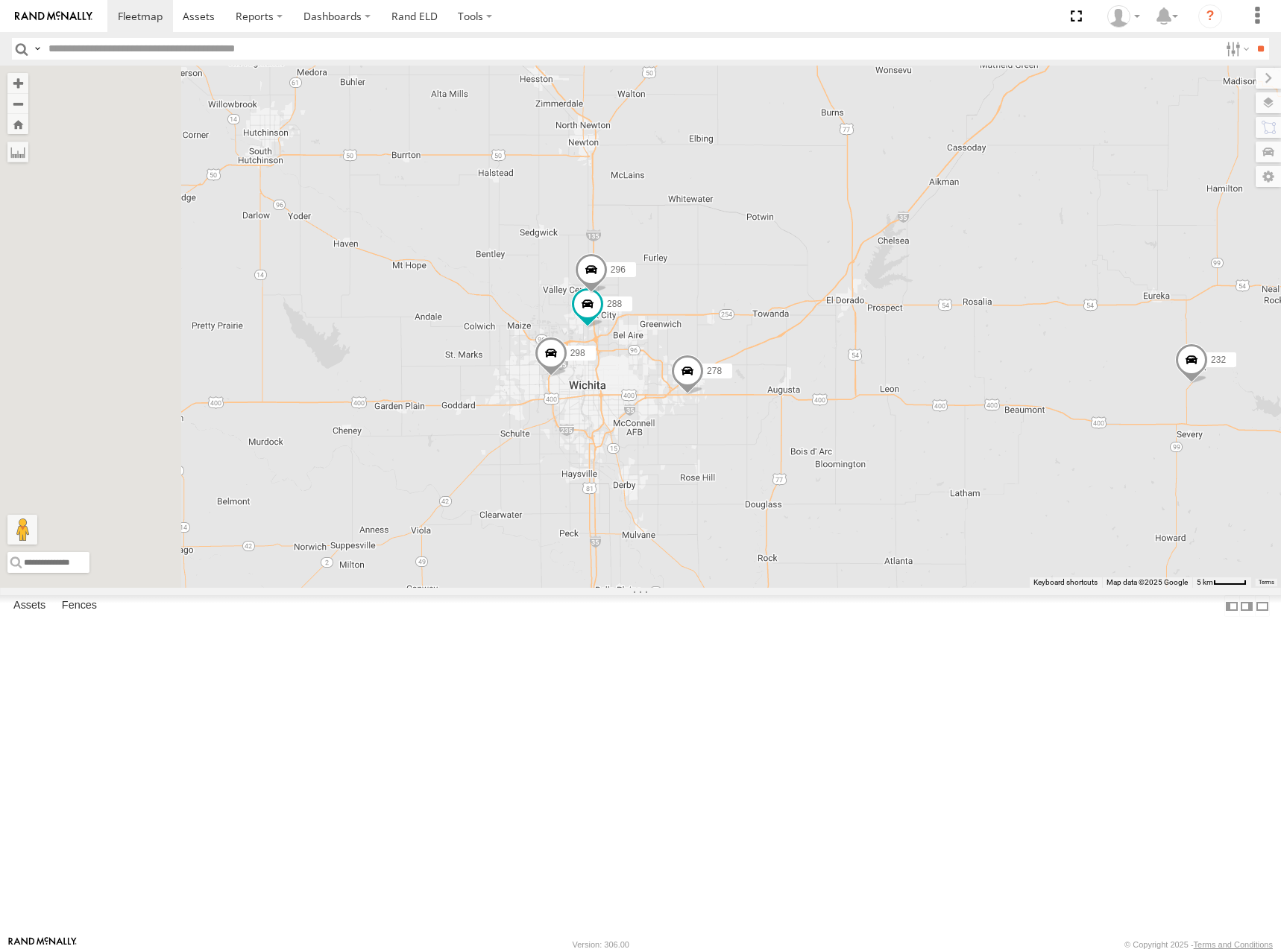
drag, startPoint x: 900, startPoint y: 462, endPoint x: 1055, endPoint y: 363, distance: 183.9
click at [1055, 363] on div "300 246 270 232 264 248 266 294 260 302 298 278 288 296" at bounding box center [640, 327] width 1281 height 522
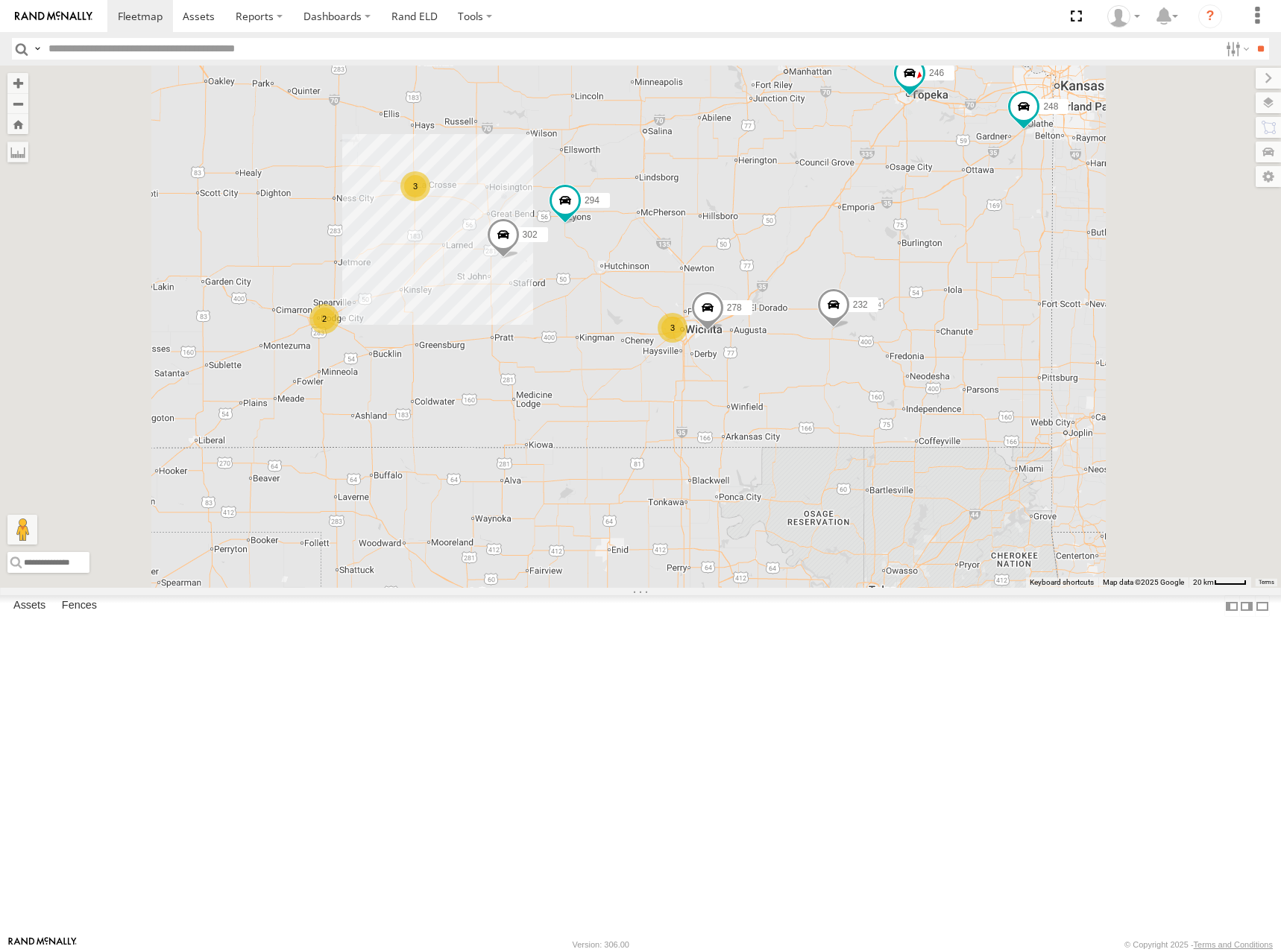
drag, startPoint x: 933, startPoint y: 333, endPoint x: 937, endPoint y: 342, distance: 9.8
click at [937, 342] on div "300 246 270 232 264 248 266 294 260 302 278 2 3 3" at bounding box center [640, 327] width 1281 height 522
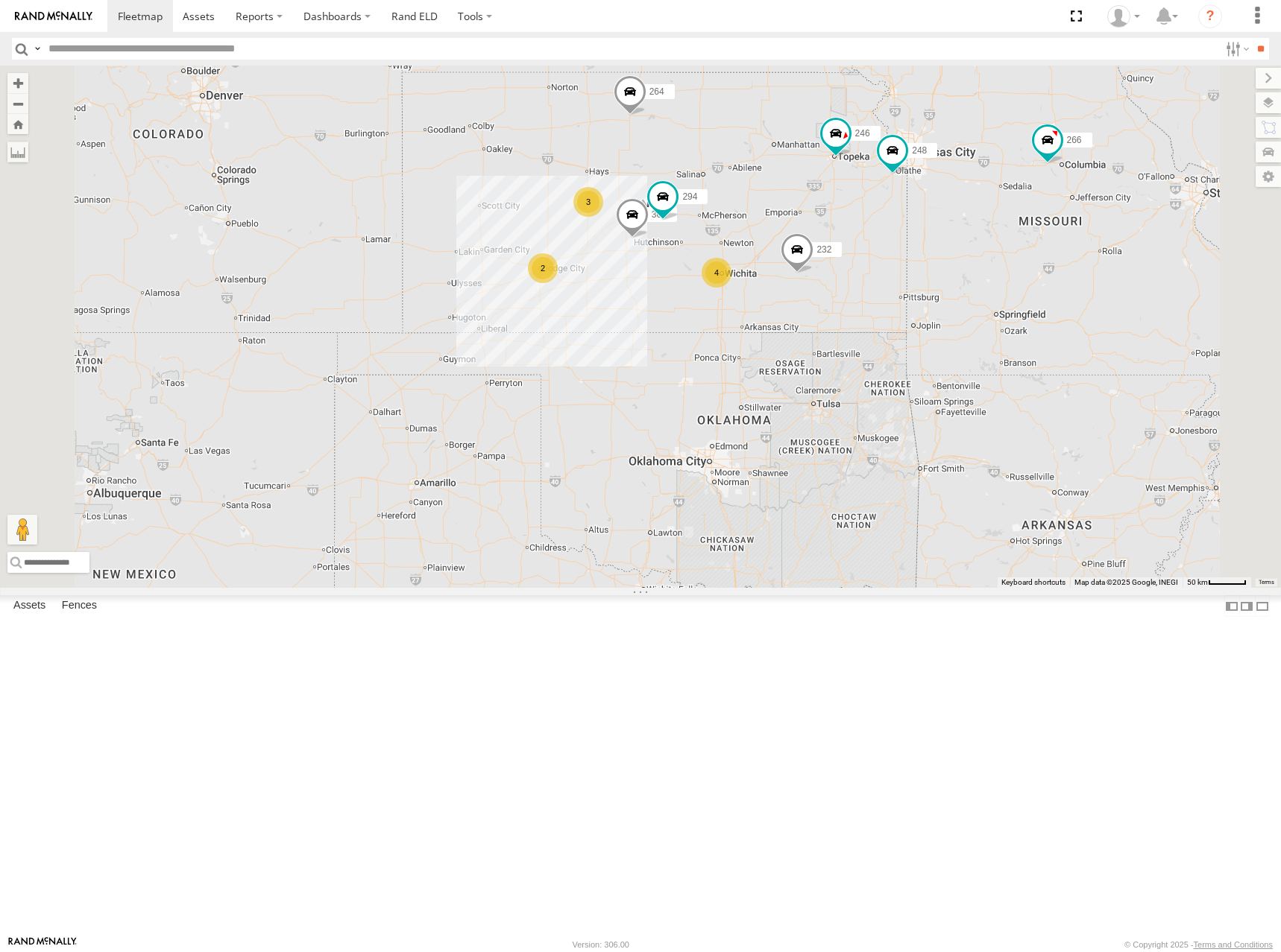
drag, startPoint x: 914, startPoint y: 253, endPoint x: 921, endPoint y: 288, distance: 35.7
click at [921, 288] on div "300 246 270 232 264 248 266 294 260 302 2 4 3" at bounding box center [640, 327] width 1281 height 522
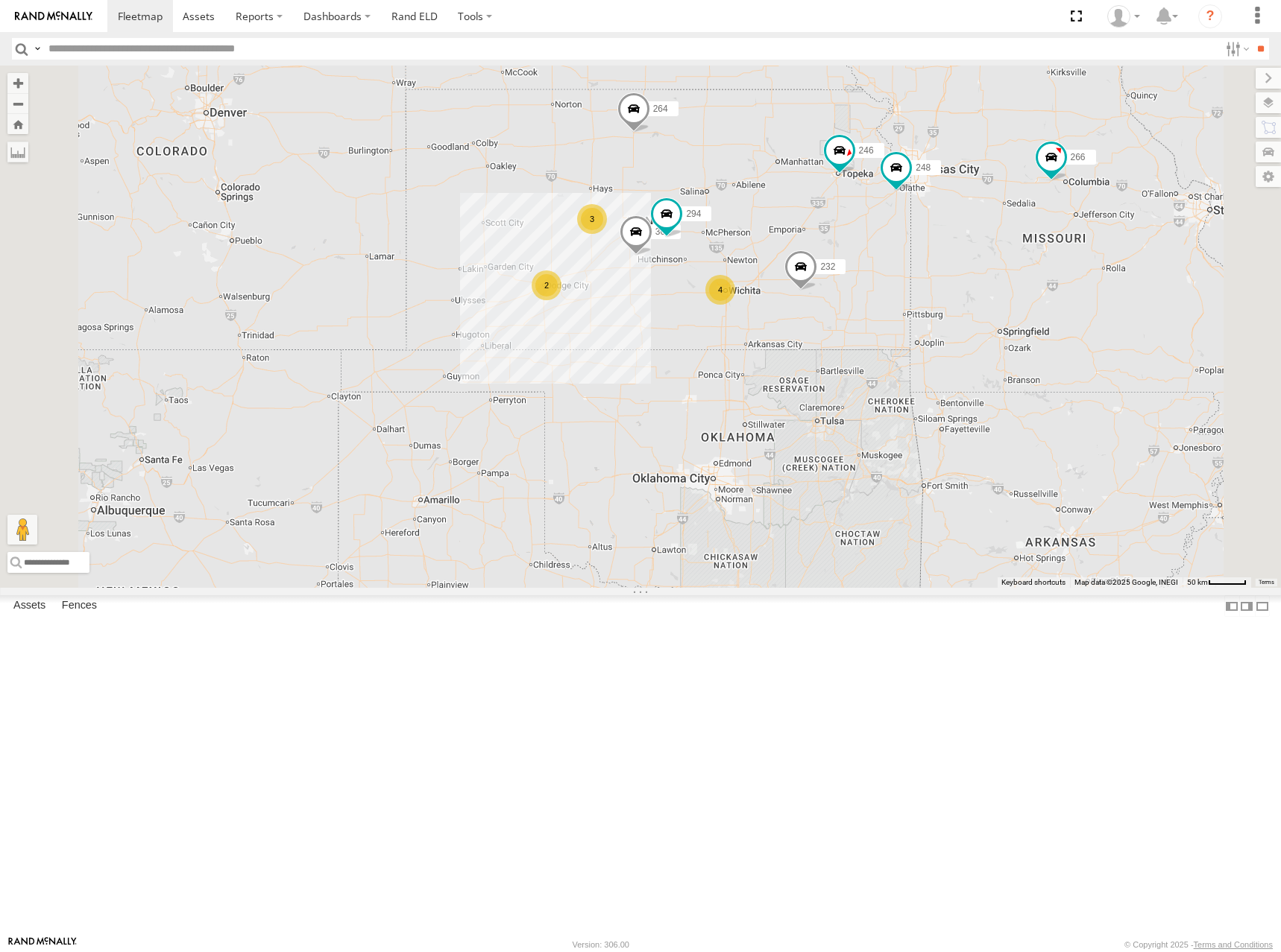
drag, startPoint x: 922, startPoint y: 285, endPoint x: 926, endPoint y: 295, distance: 10.8
click at [926, 295] on div "300 246 270 232 264 248 266 294 260 302 2 4 3" at bounding box center [640, 327] width 1281 height 522
